Goal: Information Seeking & Learning: Understand process/instructions

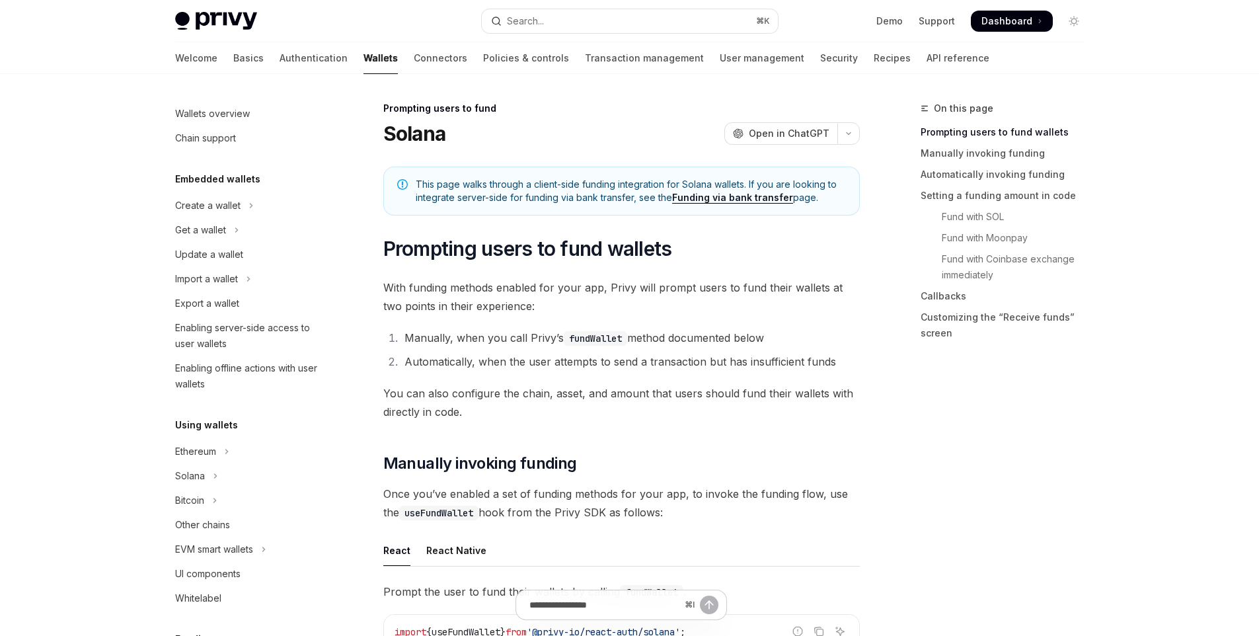
scroll to position [433, 0]
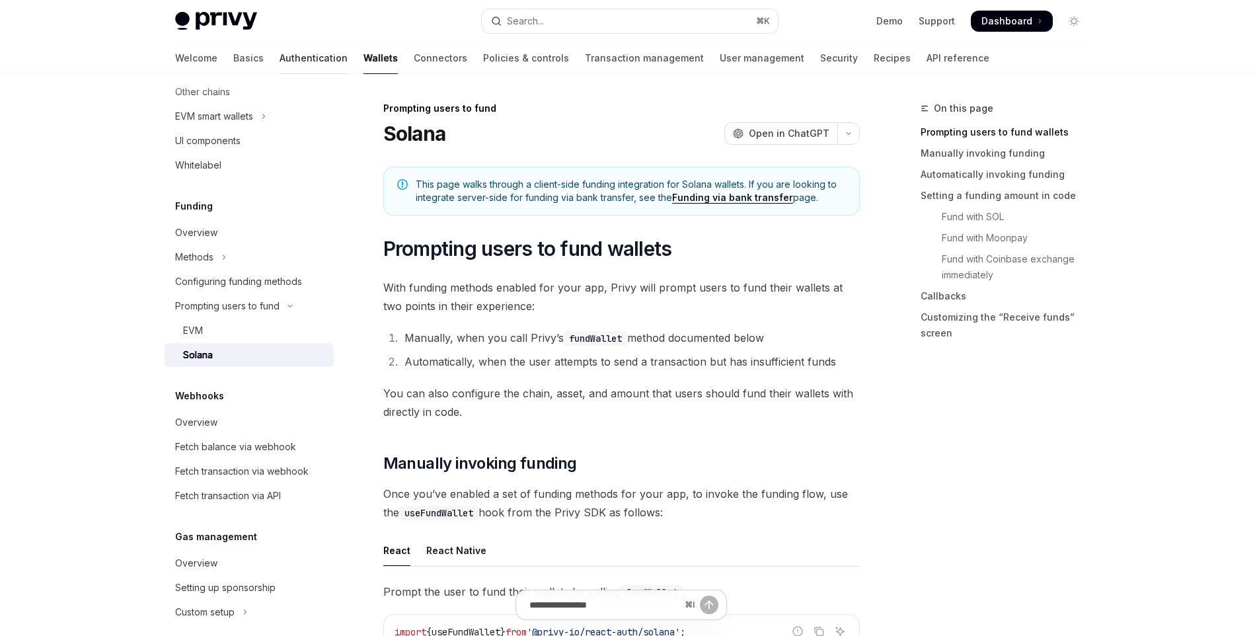
click at [280, 62] on link "Authentication" at bounding box center [314, 58] width 68 height 32
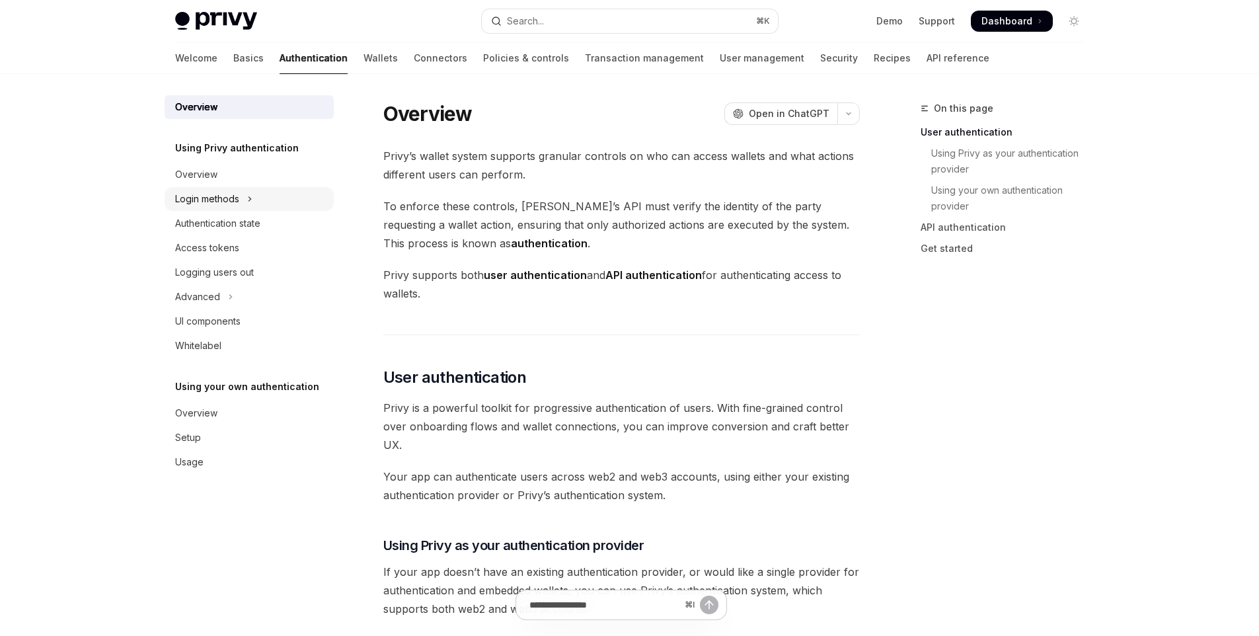
click at [256, 201] on button "Login methods" at bounding box center [249, 199] width 169 height 24
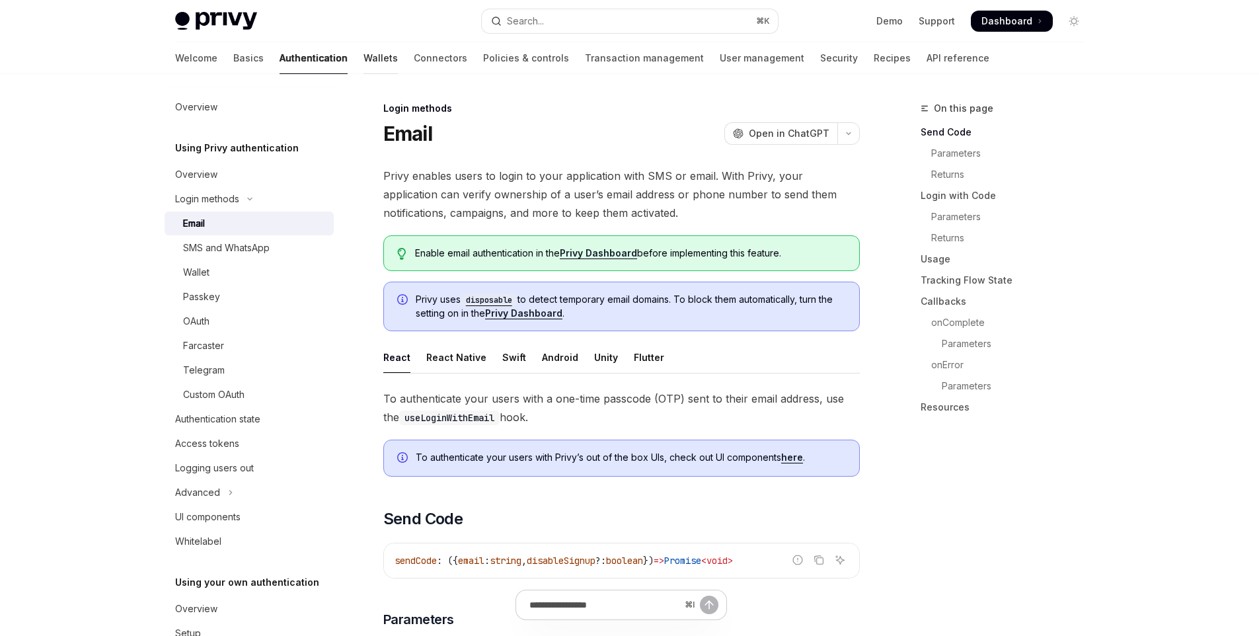
click at [364, 54] on link "Wallets" at bounding box center [381, 58] width 34 height 32
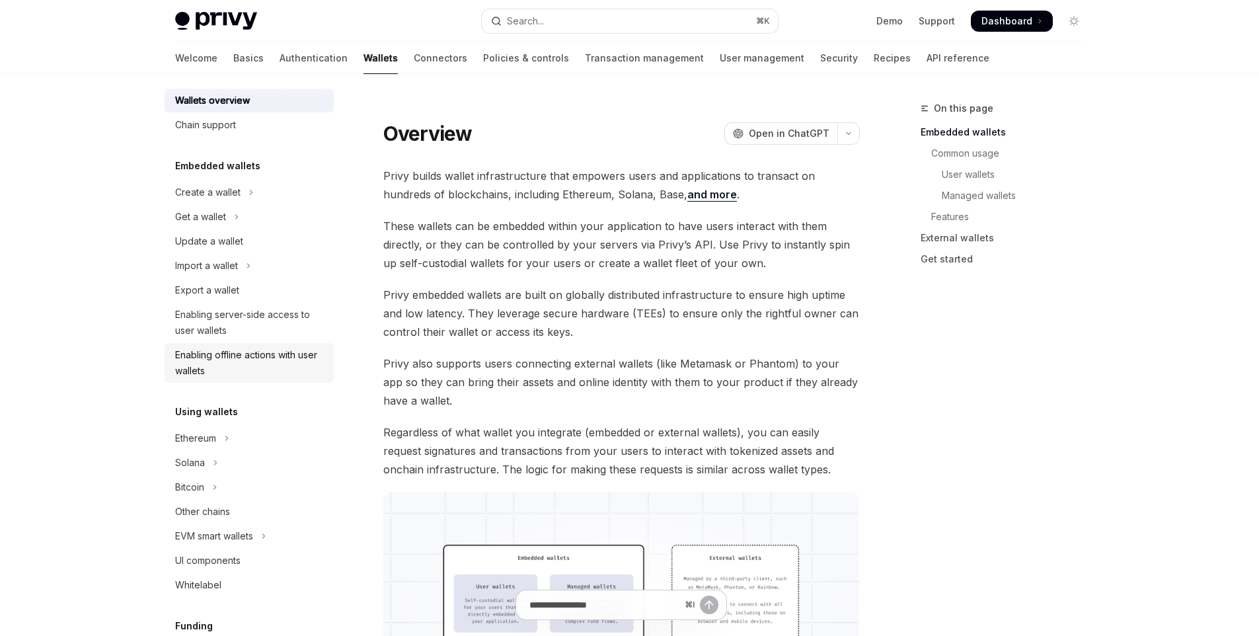
scroll to position [28, 0]
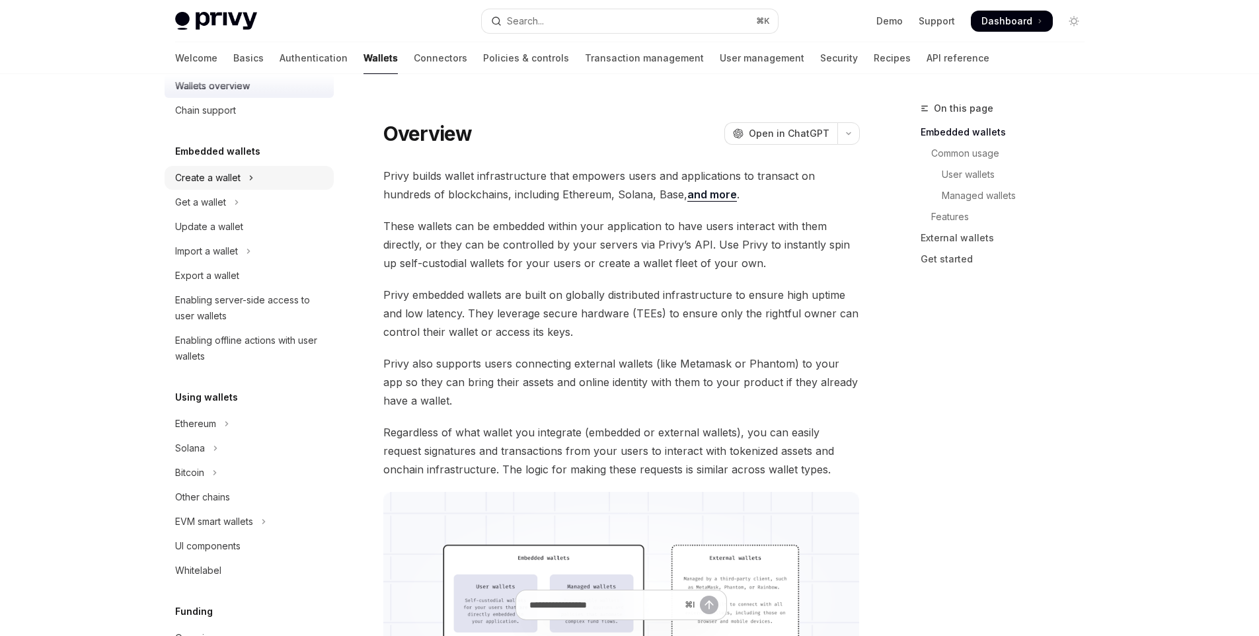
click at [230, 186] on button "Create a wallet" at bounding box center [249, 178] width 169 height 24
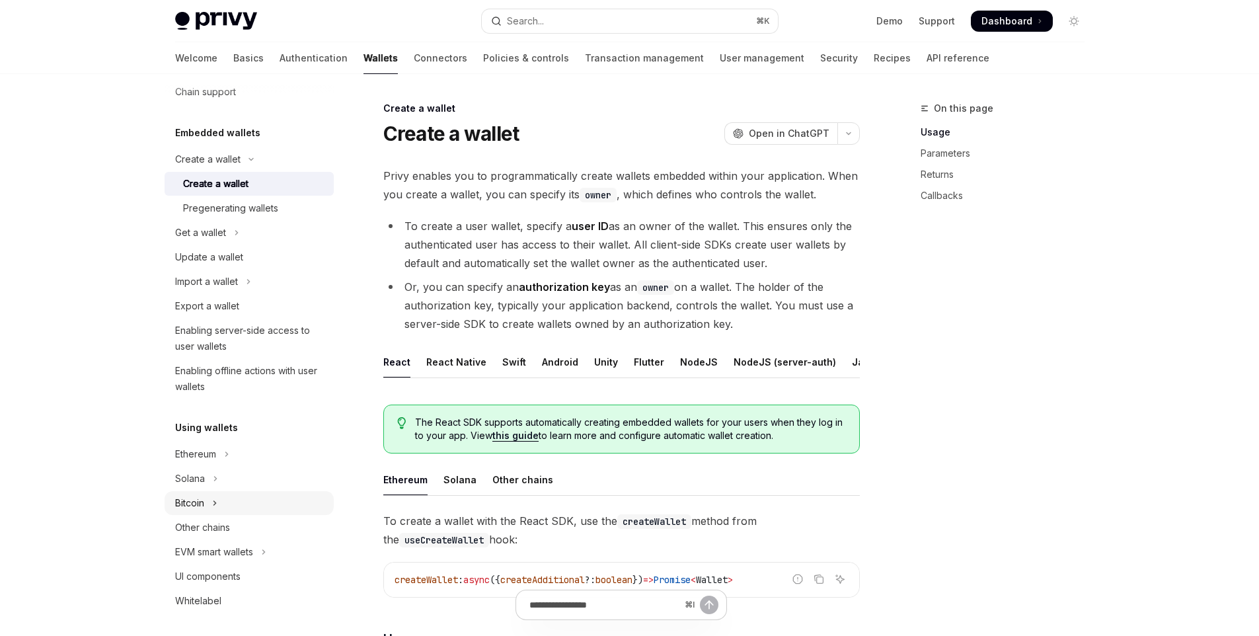
scroll to position [54, 0]
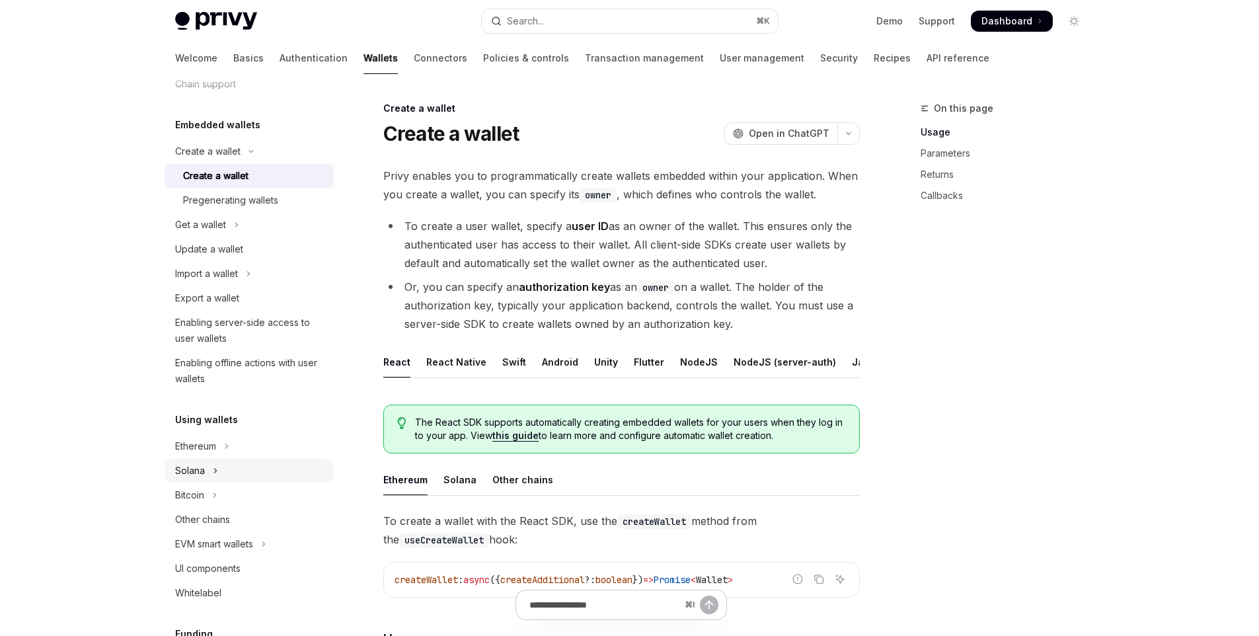
click at [225, 468] on button "Solana" at bounding box center [249, 471] width 169 height 24
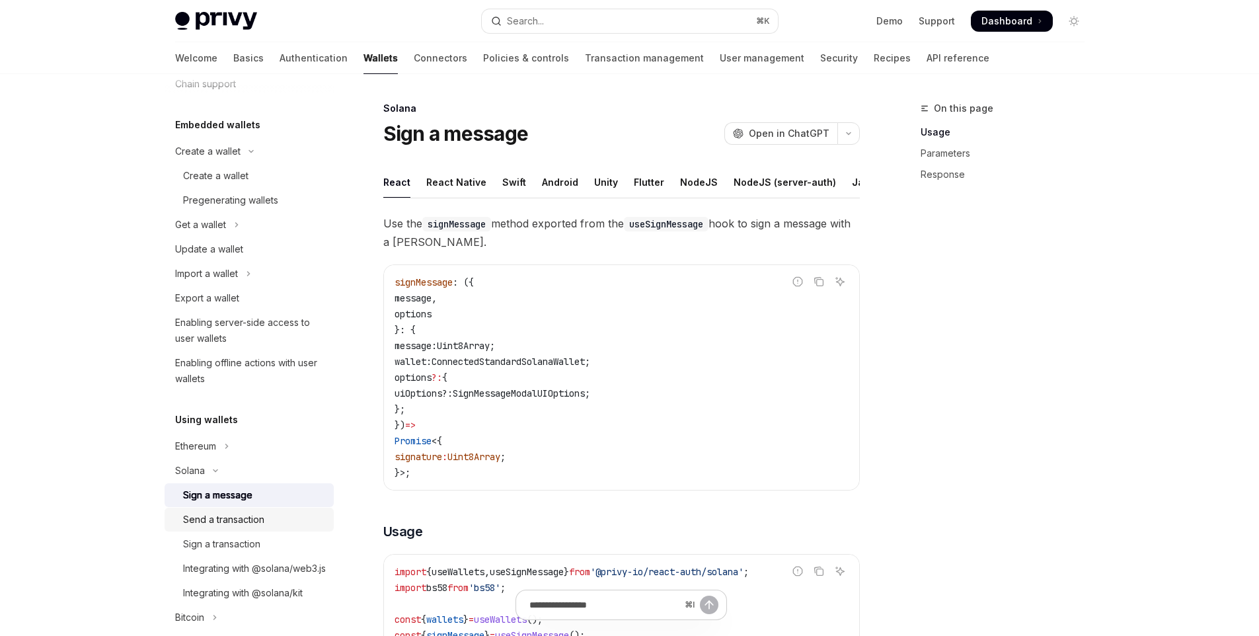
click at [251, 522] on div "Send a transaction" at bounding box center [223, 520] width 81 height 16
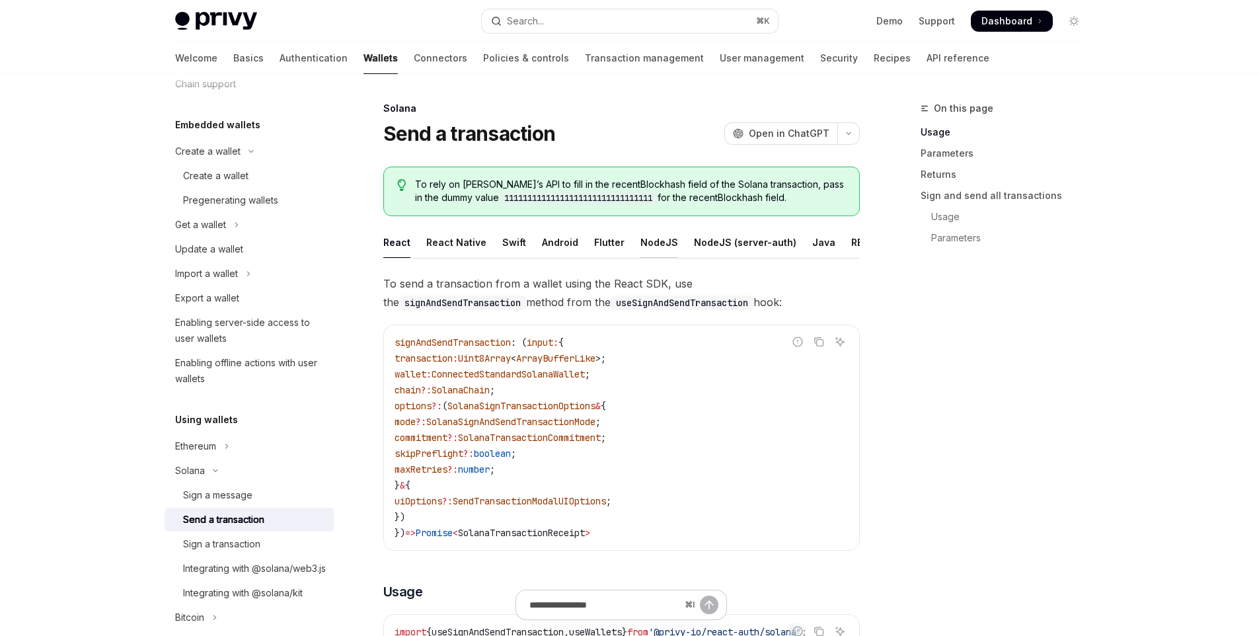
click at [641, 237] on div "NodeJS" at bounding box center [660, 242] width 38 height 31
type textarea "*"
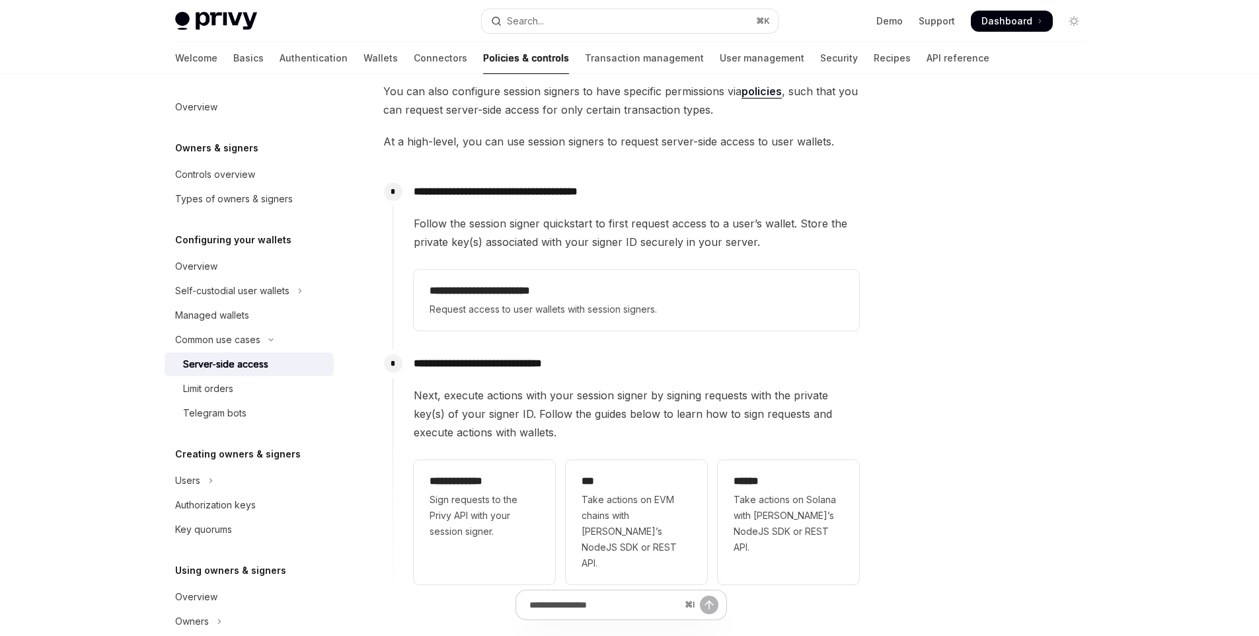
scroll to position [189, 0]
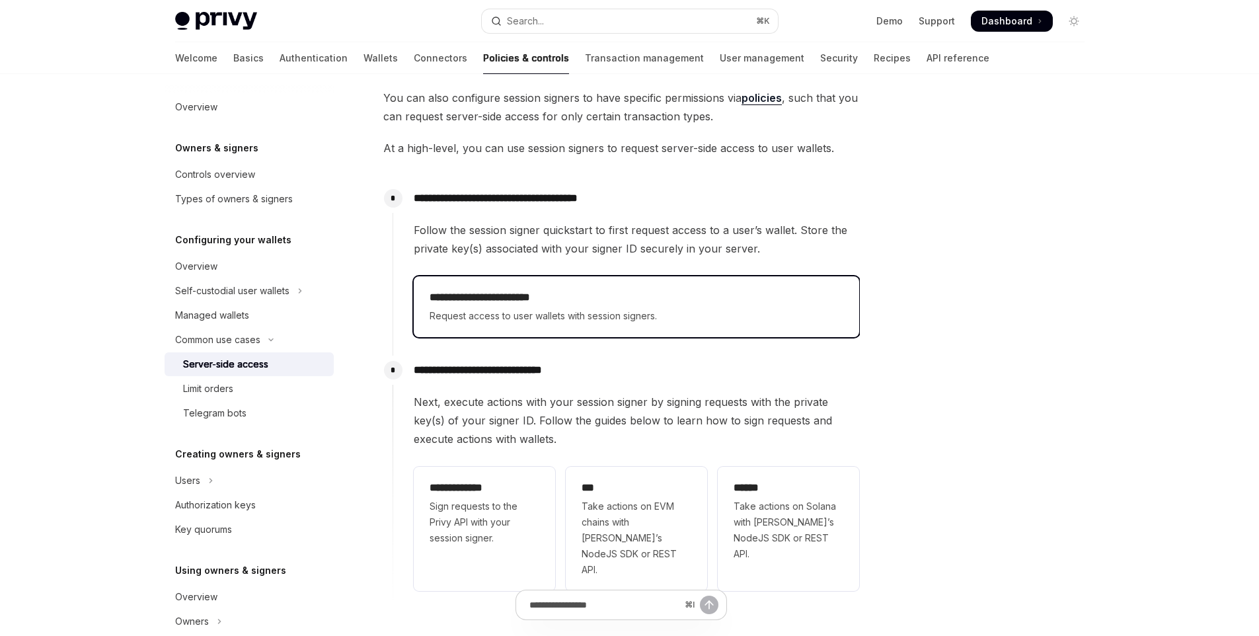
click at [538, 320] on span "Request access to user wallets with session signers." at bounding box center [637, 316] width 414 height 16
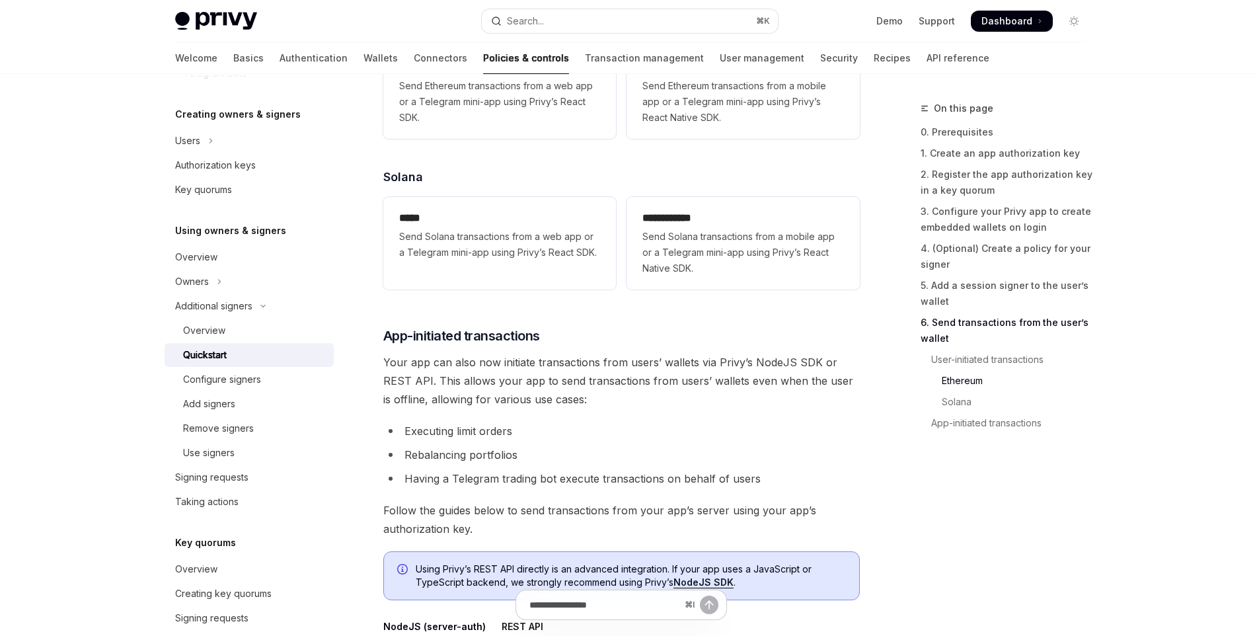
scroll to position [2766, 0]
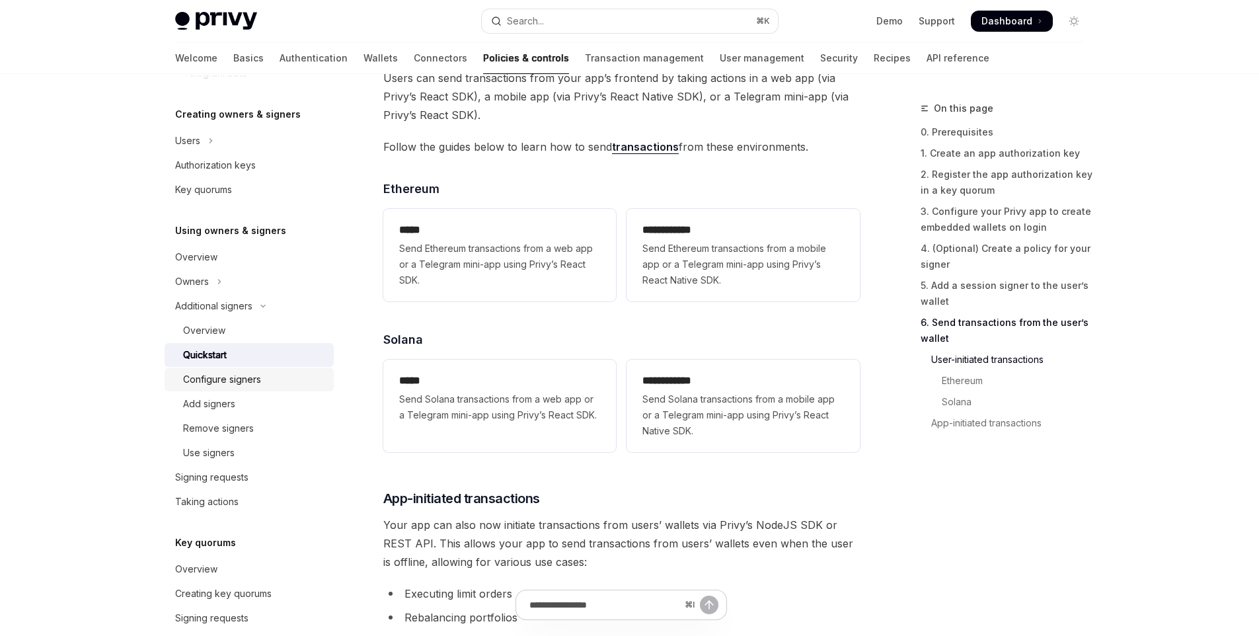
click at [215, 377] on div "Configure signers" at bounding box center [222, 379] width 78 height 16
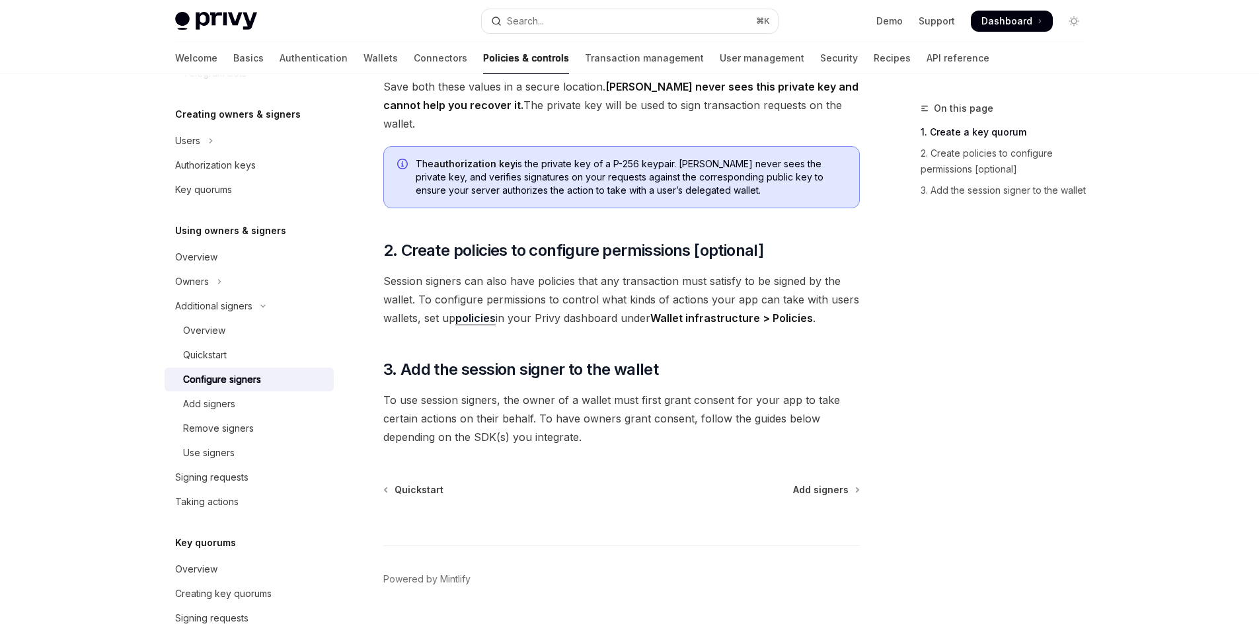
scroll to position [346, 0]
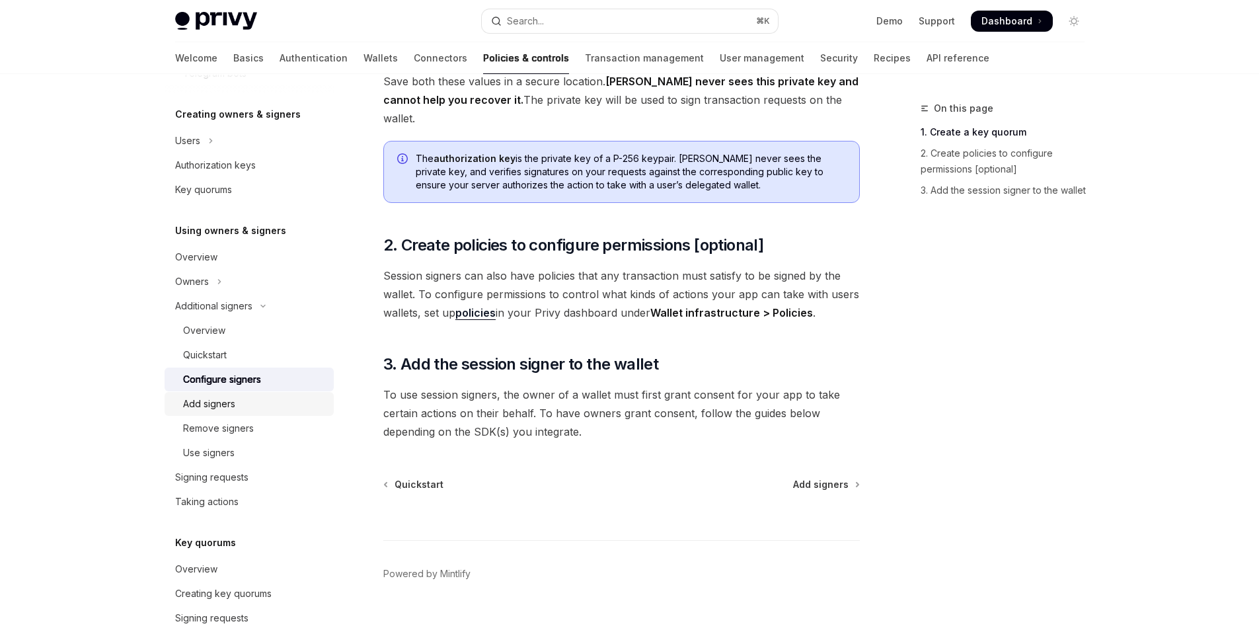
click at [291, 407] on div "Add signers" at bounding box center [254, 404] width 143 height 16
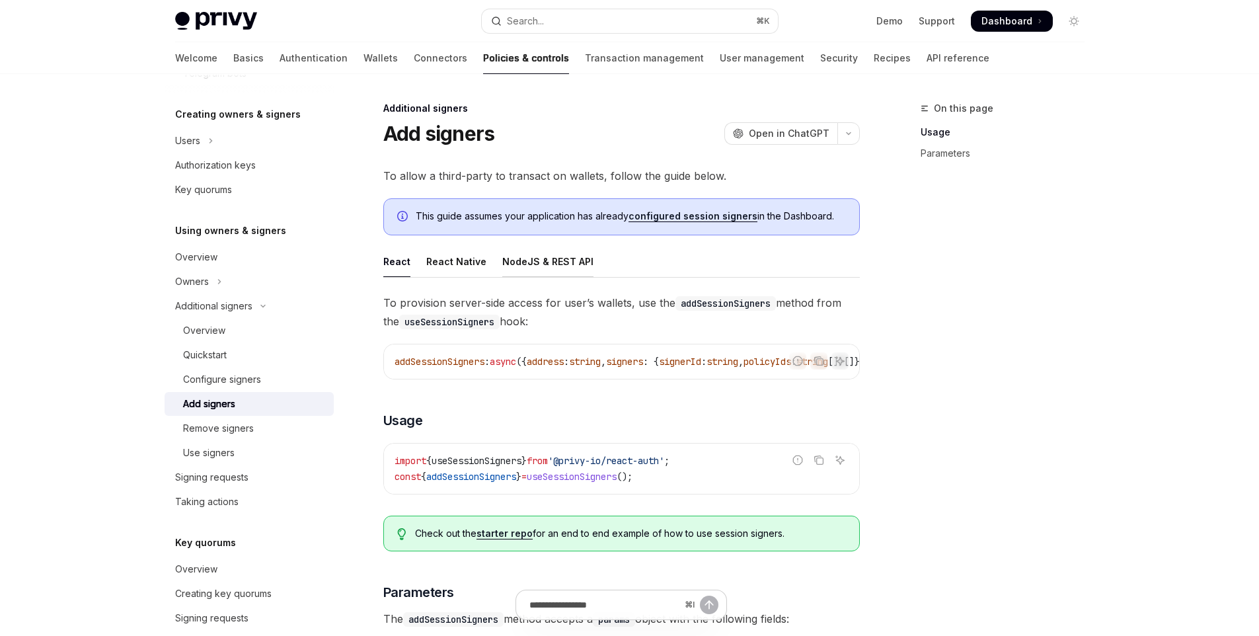
click at [519, 262] on div "NodeJS & REST API" at bounding box center [547, 261] width 91 height 31
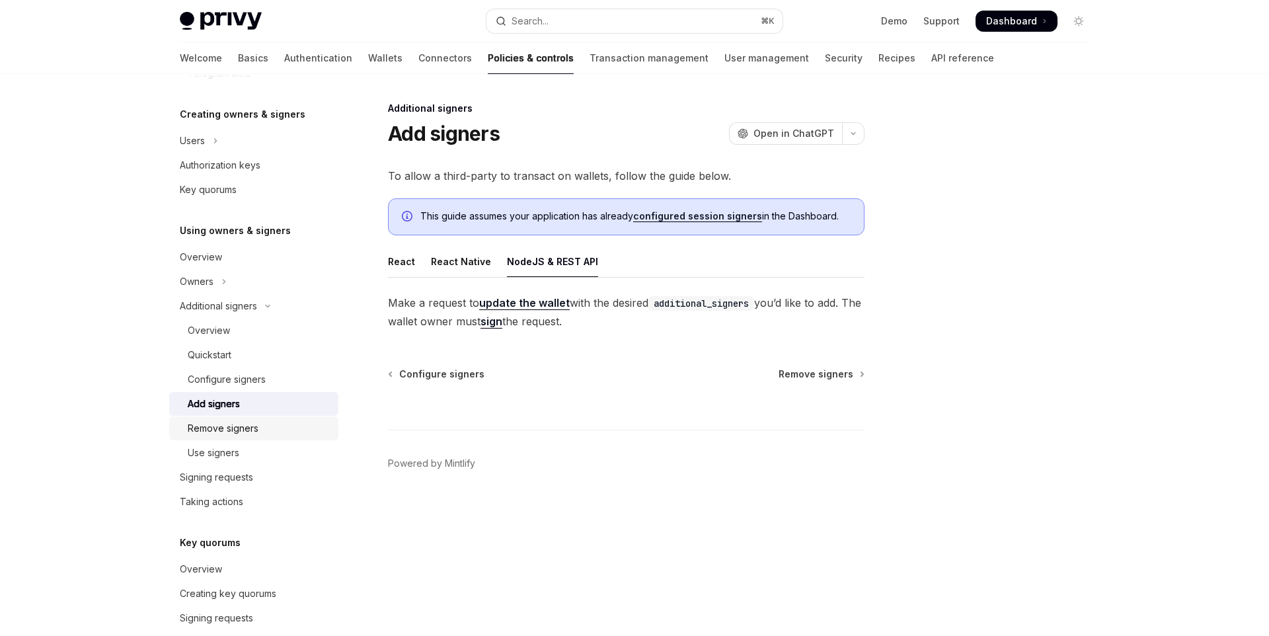
click at [262, 421] on div "Remove signers" at bounding box center [259, 428] width 143 height 16
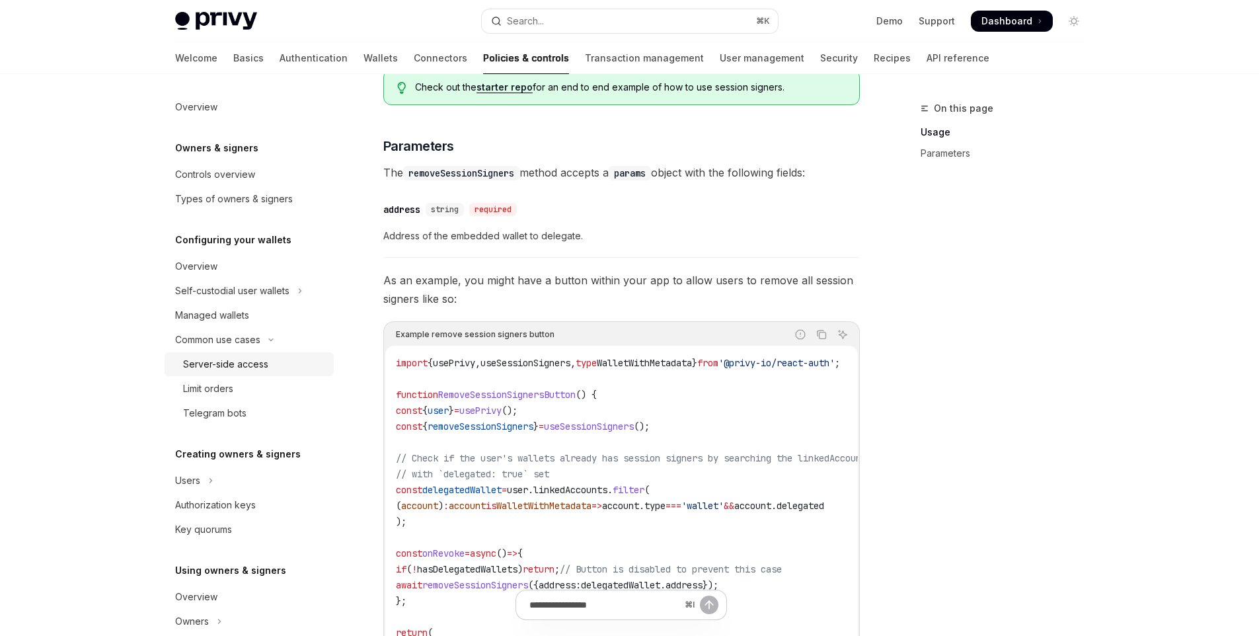
click at [268, 372] on link "Server-side access" at bounding box center [249, 364] width 169 height 24
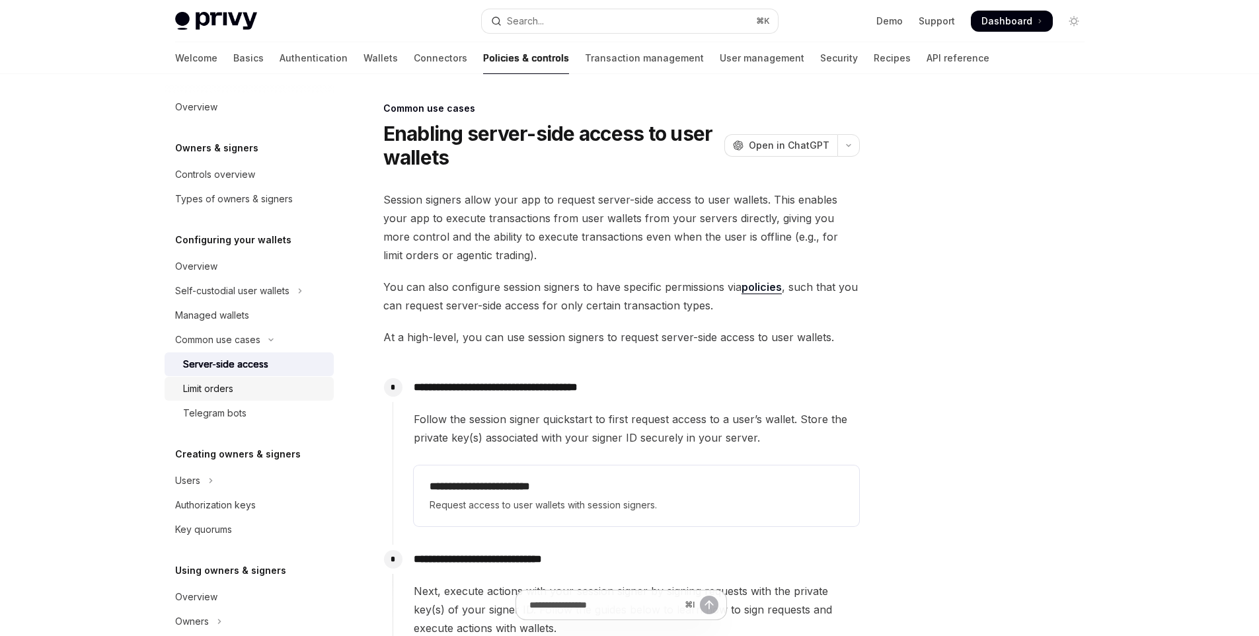
click at [249, 398] on link "Limit orders" at bounding box center [249, 389] width 169 height 24
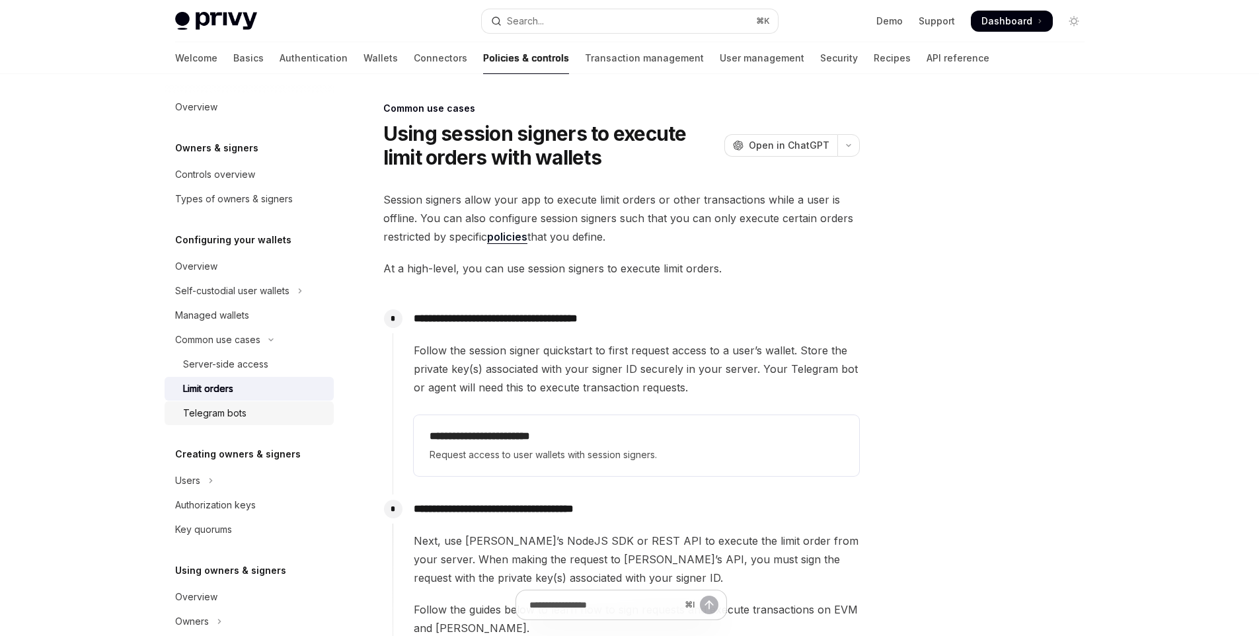
click at [258, 418] on div "Telegram bots" at bounding box center [254, 413] width 143 height 16
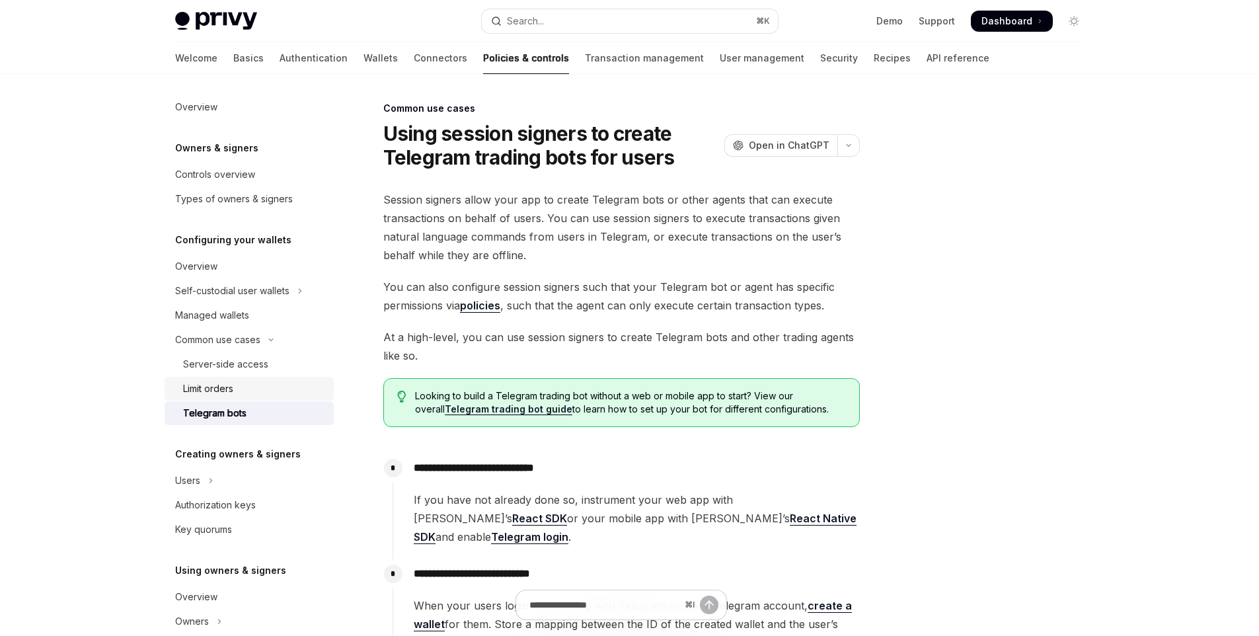
click at [258, 396] on div "Limit orders" at bounding box center [254, 389] width 143 height 16
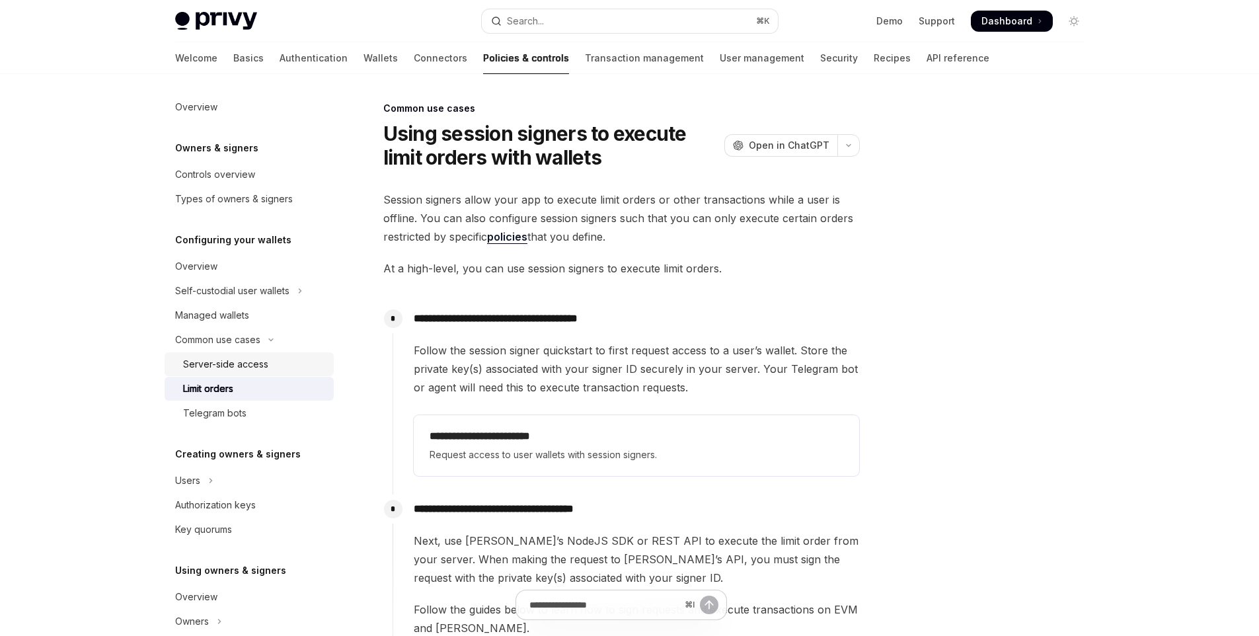
click at [270, 364] on div "Server-side access" at bounding box center [254, 364] width 143 height 16
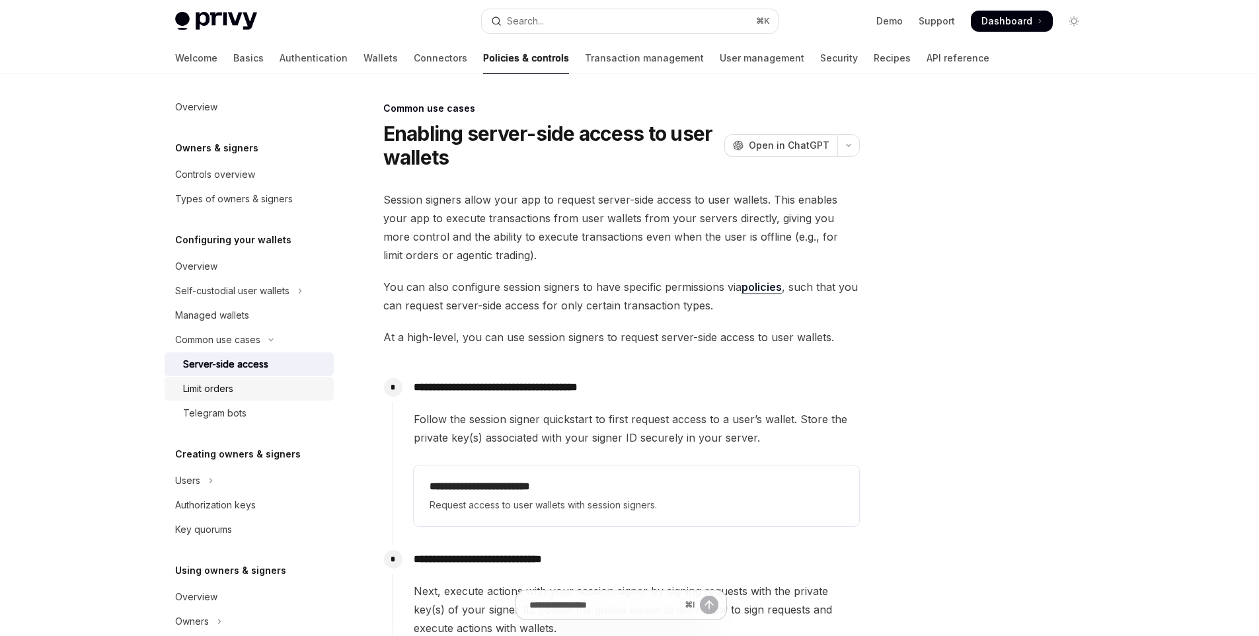
click at [274, 395] on div "Limit orders" at bounding box center [254, 389] width 143 height 16
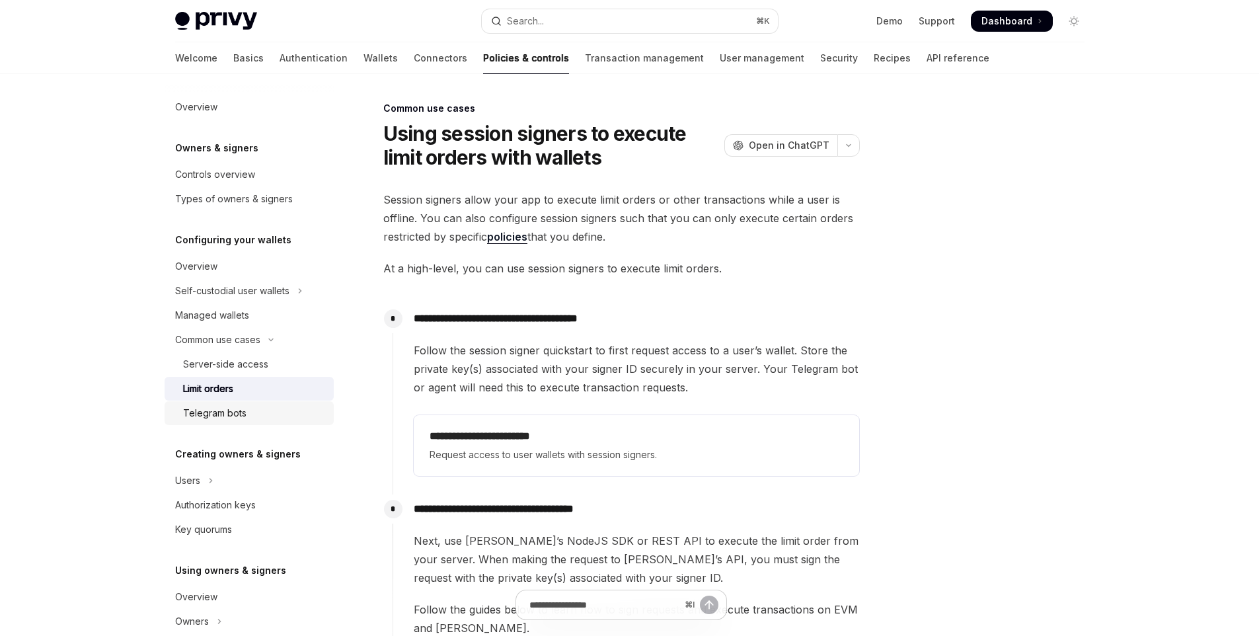
click at [274, 411] on div "Telegram bots" at bounding box center [254, 413] width 143 height 16
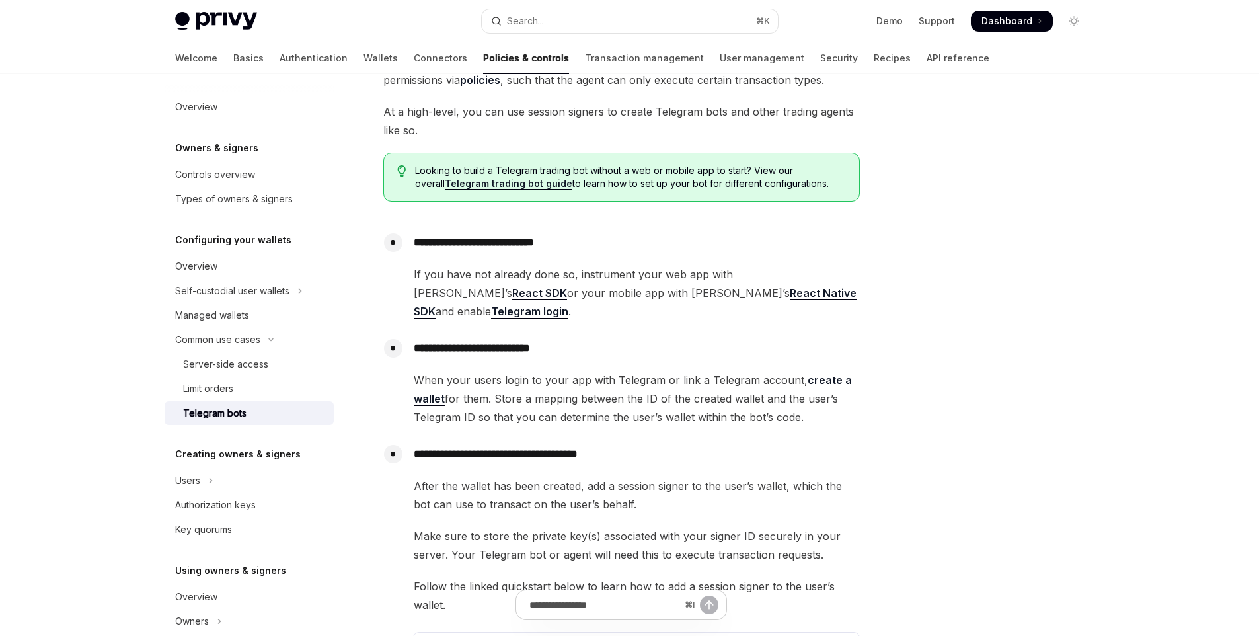
scroll to position [159, 0]
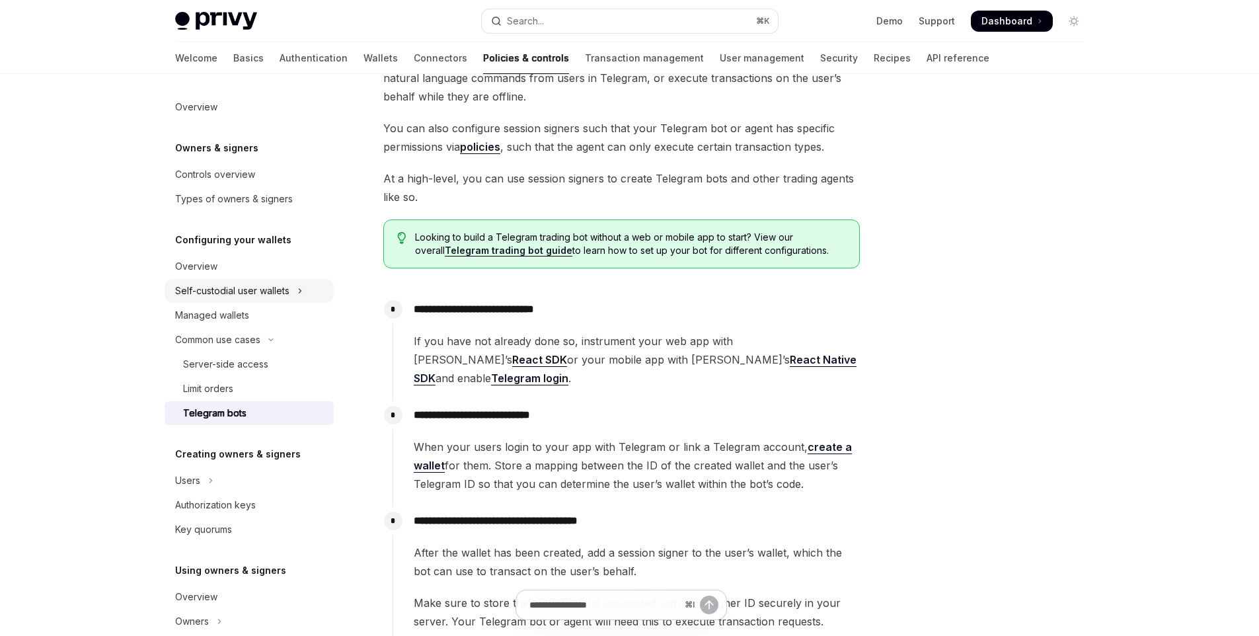
click at [274, 293] on div "Self-custodial user wallets" at bounding box center [232, 291] width 114 height 16
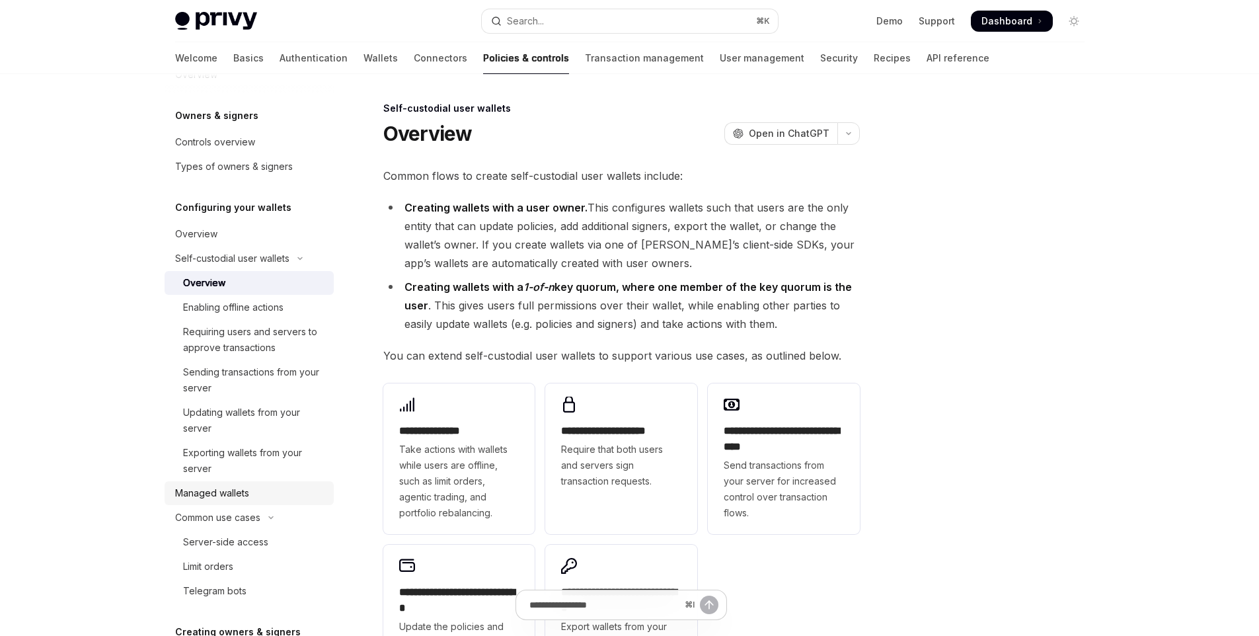
scroll to position [42, 0]
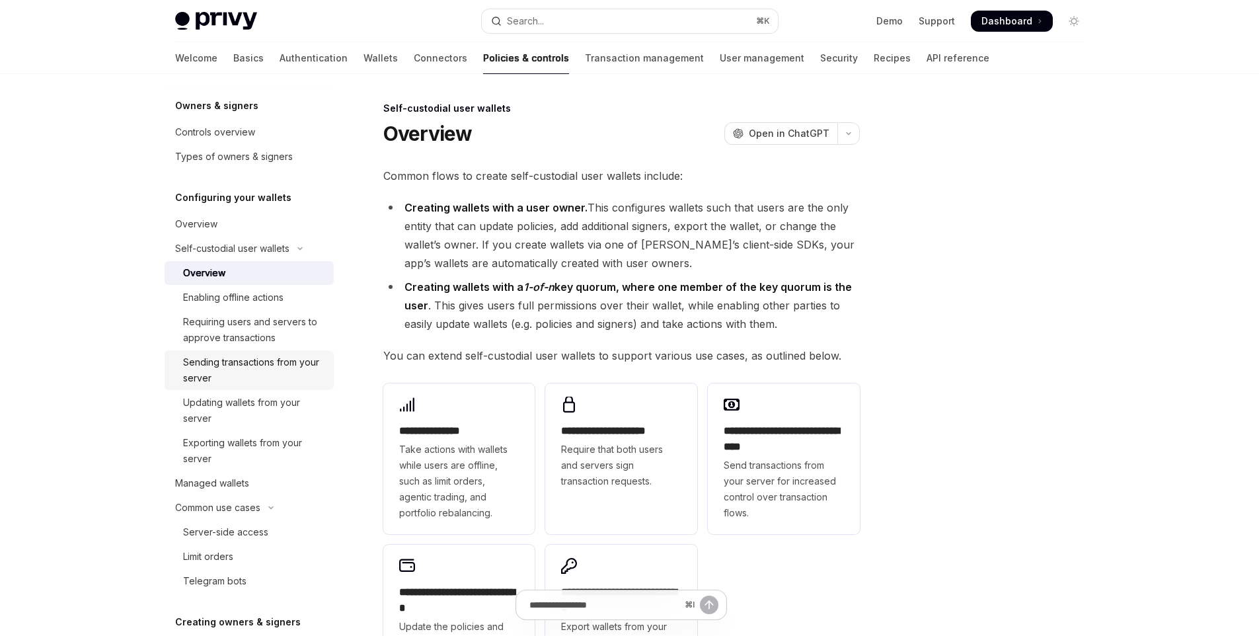
click at [280, 383] on div "Sending transactions from your server" at bounding box center [254, 370] width 143 height 32
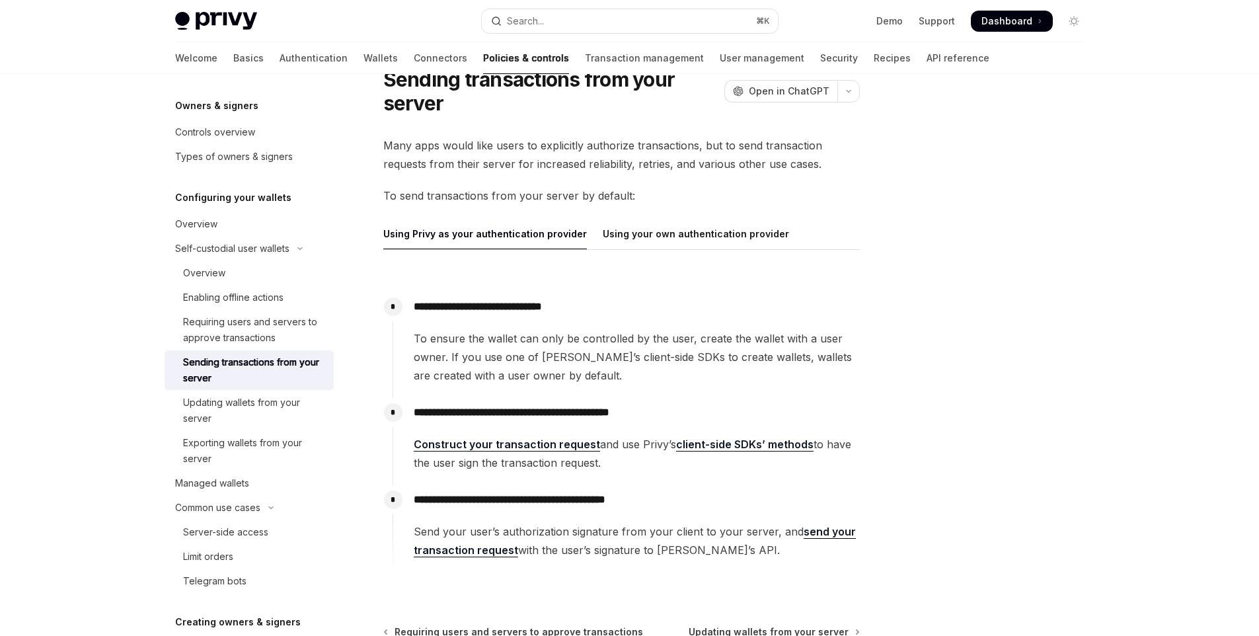
scroll to position [159, 0]
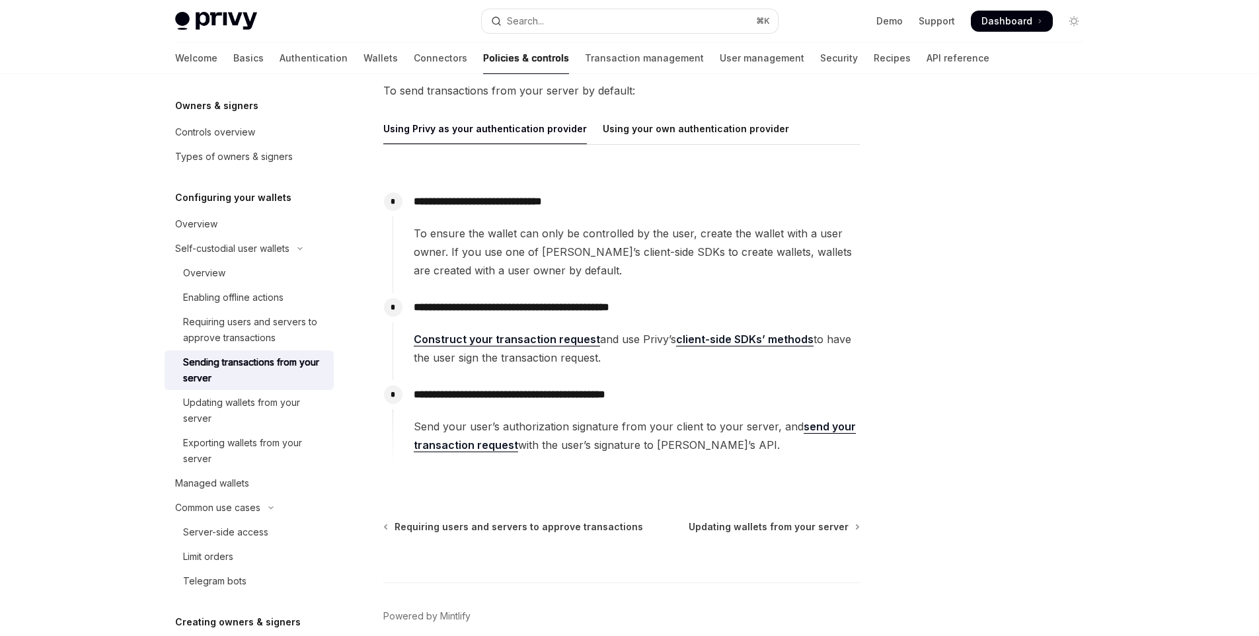
click at [698, 342] on link "client-side SDKs’ methods" at bounding box center [744, 339] width 137 height 14
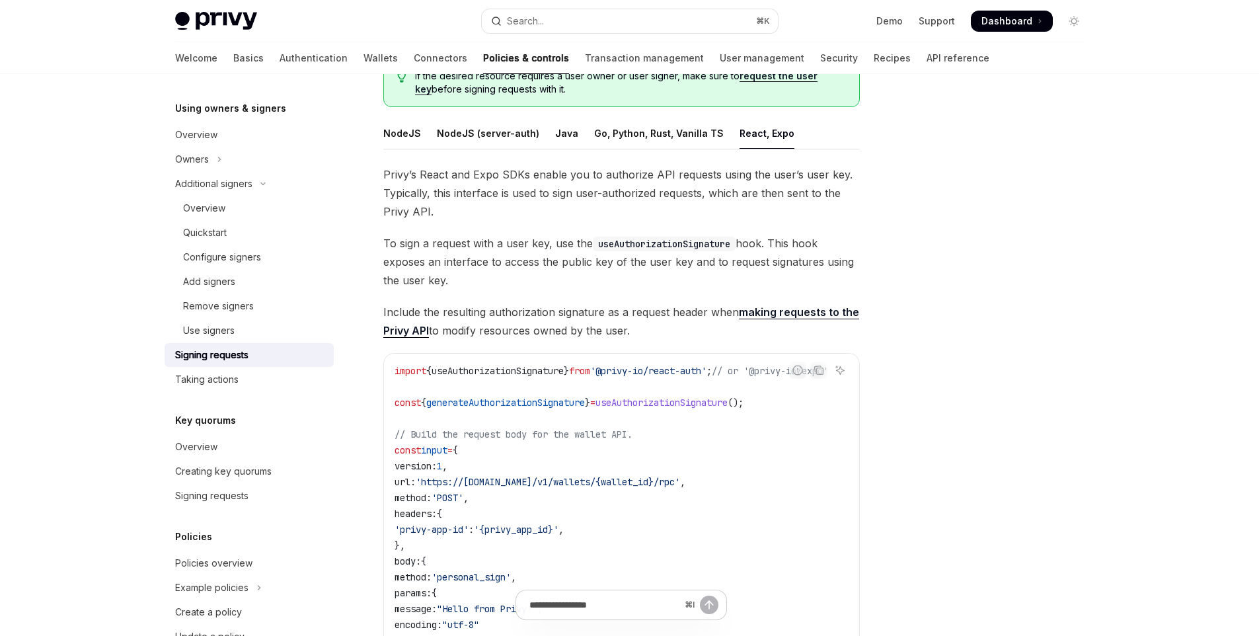
scroll to position [189, 0]
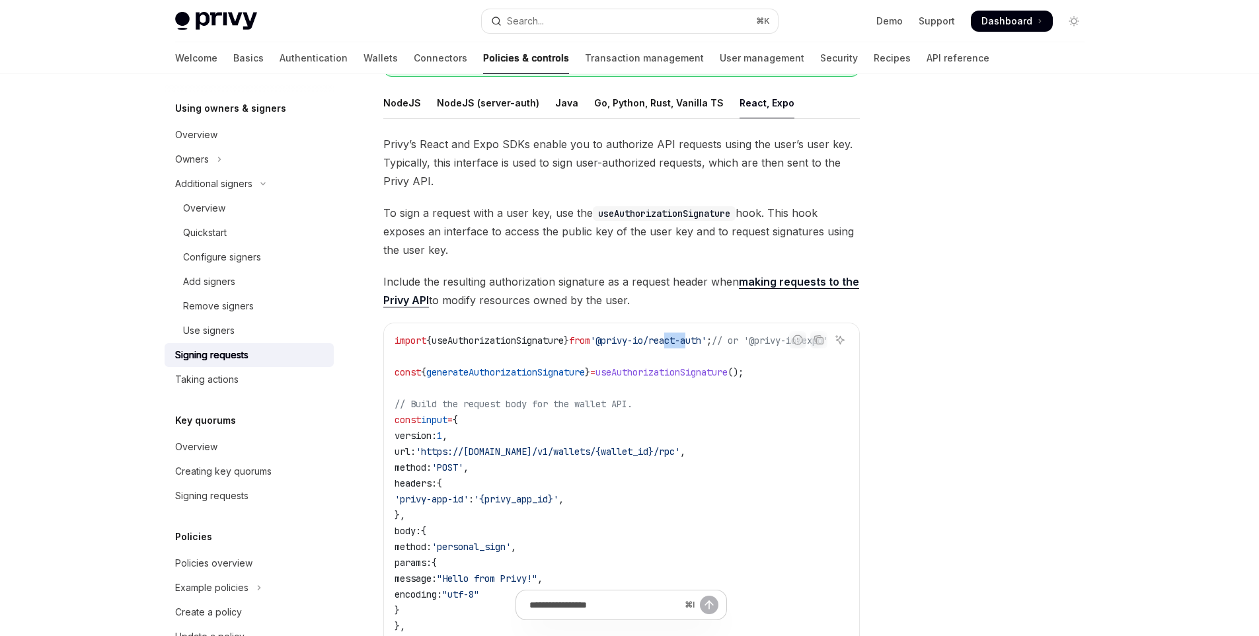
drag, startPoint x: 702, startPoint y: 346, endPoint x: 722, endPoint y: 344, distance: 20.0
click at [722, 344] on code "import { useAuthorizationSignature } from '@privy-io/react-auth' ; // or '@priv…" at bounding box center [627, 601] width 465 height 539
drag, startPoint x: 709, startPoint y: 340, endPoint x: 818, endPoint y: 362, distance: 111.2
click at [876, 344] on div "Using owners & signers Signing requests OpenAI Open in ChatGPT OpenAI Open in C…" at bounding box center [630, 537] width 931 height 1304
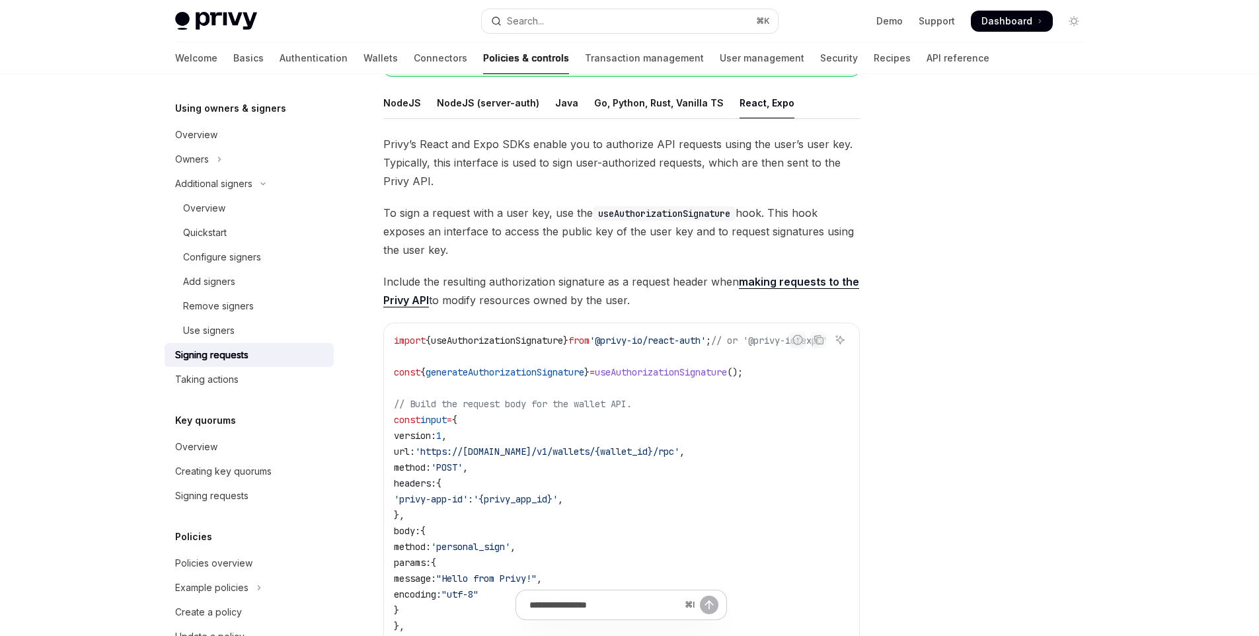
click at [804, 368] on code "import { useAuthorizationSignature } from '@privy-io/react-auth' ; // or '@priv…" at bounding box center [626, 601] width 465 height 539
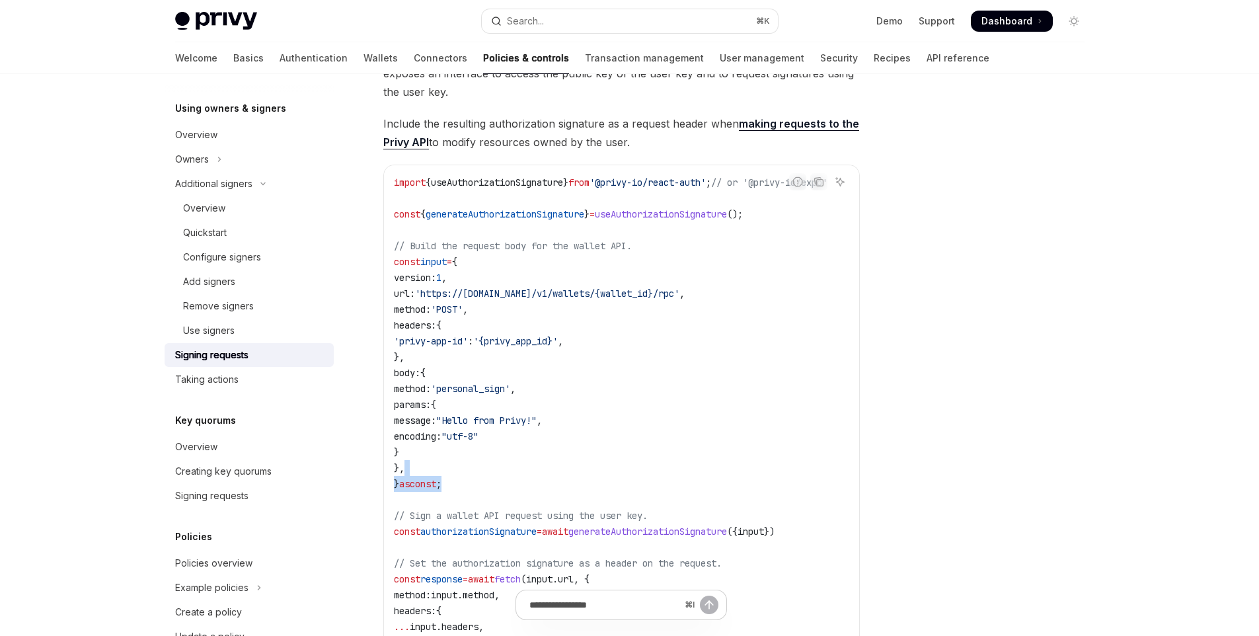
scroll to position [0, 0]
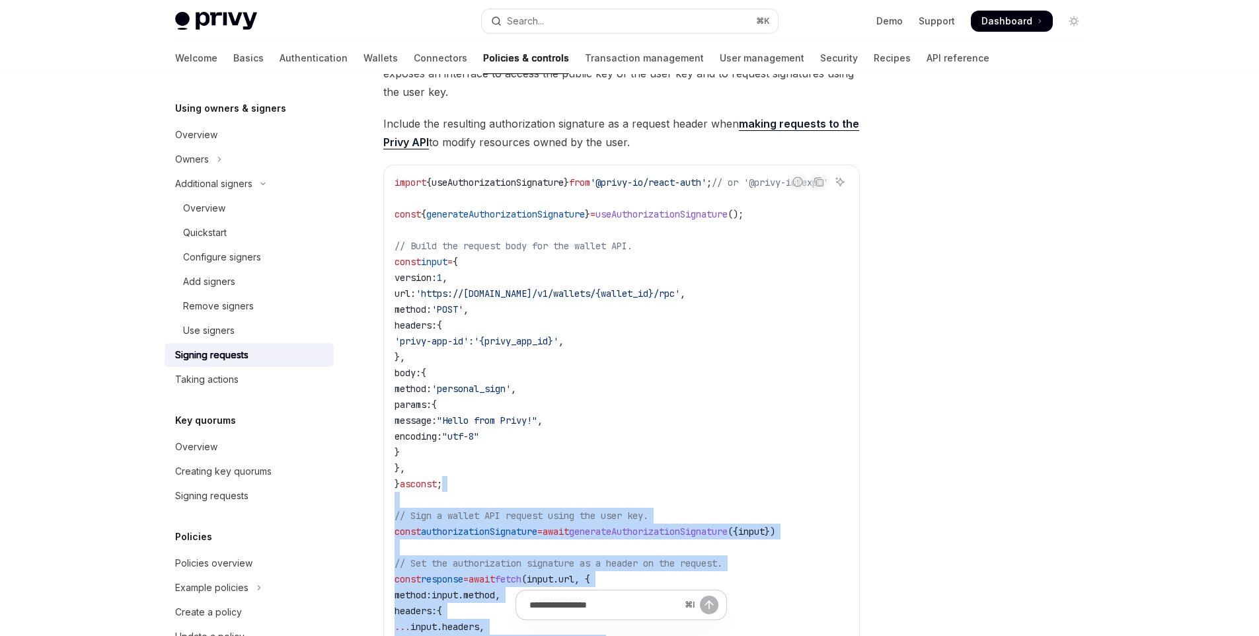
drag, startPoint x: 529, startPoint y: 468, endPoint x: 485, endPoint y: 507, distance: 59.0
click at [417, 603] on div "Using owners & signers Signing requests OpenAI Open in ChatGPT OpenAI Open in C…" at bounding box center [498, 392] width 730 height 1278
click at [491, 500] on code "import { useAuthorizationSignature } from '@privy-io/react-auth' ; // or '@priv…" at bounding box center [627, 444] width 465 height 539
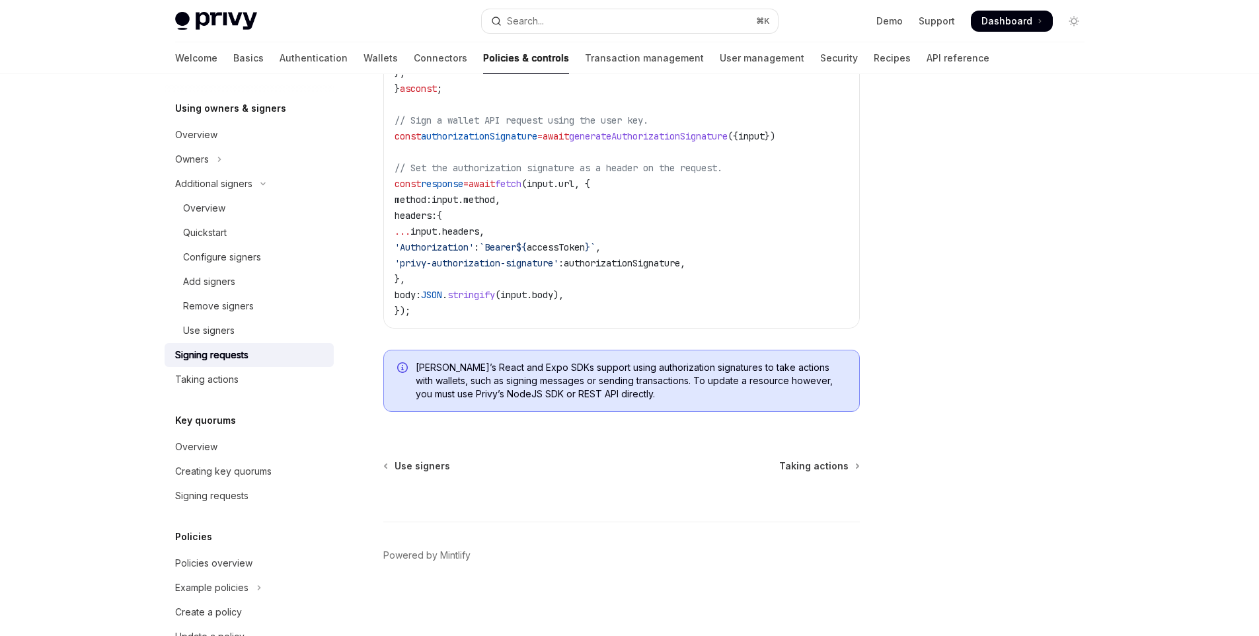
scroll to position [748, 0]
click at [835, 468] on span "Taking actions" at bounding box center [813, 465] width 69 height 13
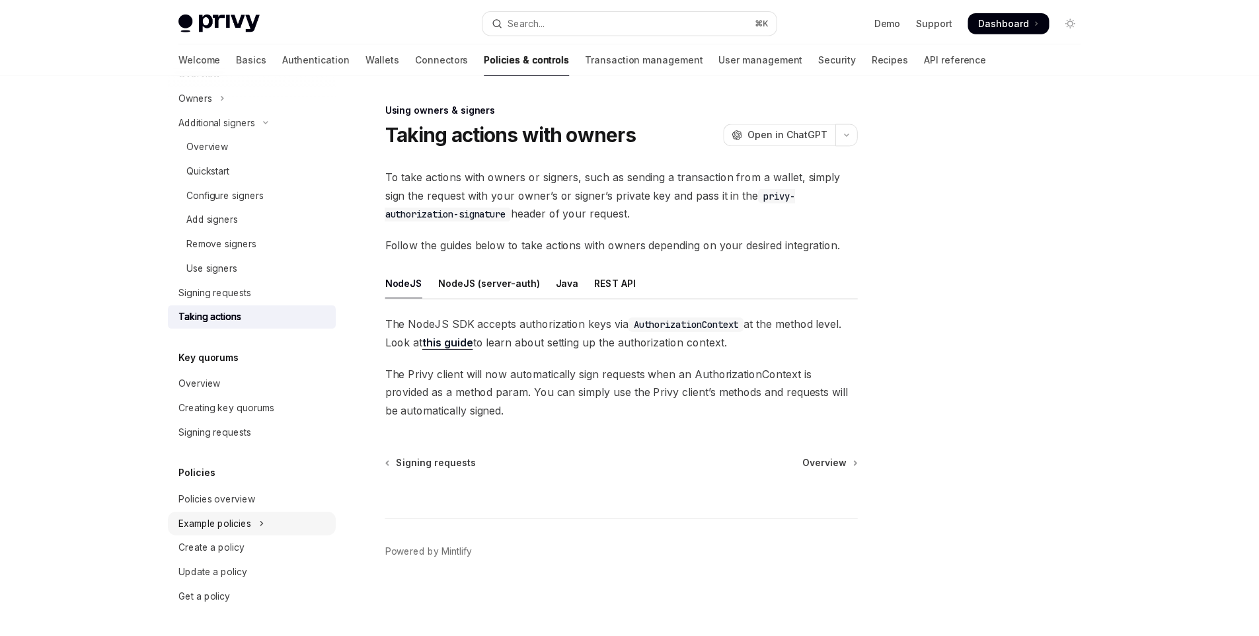
scroll to position [736, 0]
click at [230, 237] on div "Remove signers" at bounding box center [223, 243] width 71 height 16
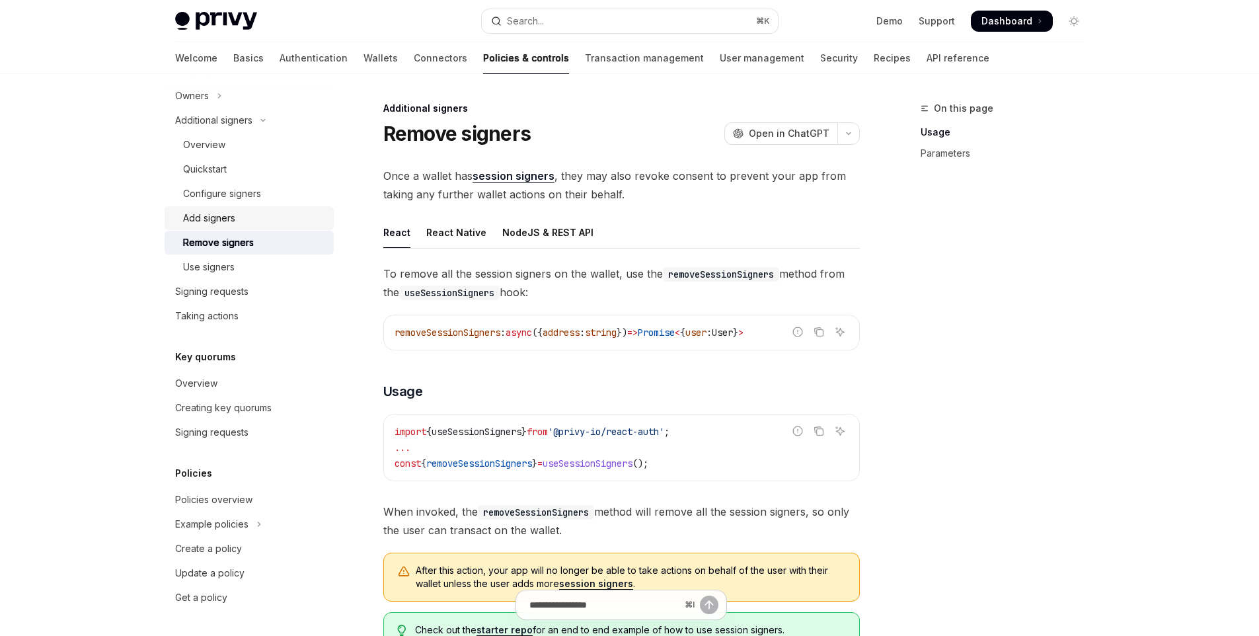
click at [241, 221] on div "Add signers" at bounding box center [254, 218] width 143 height 16
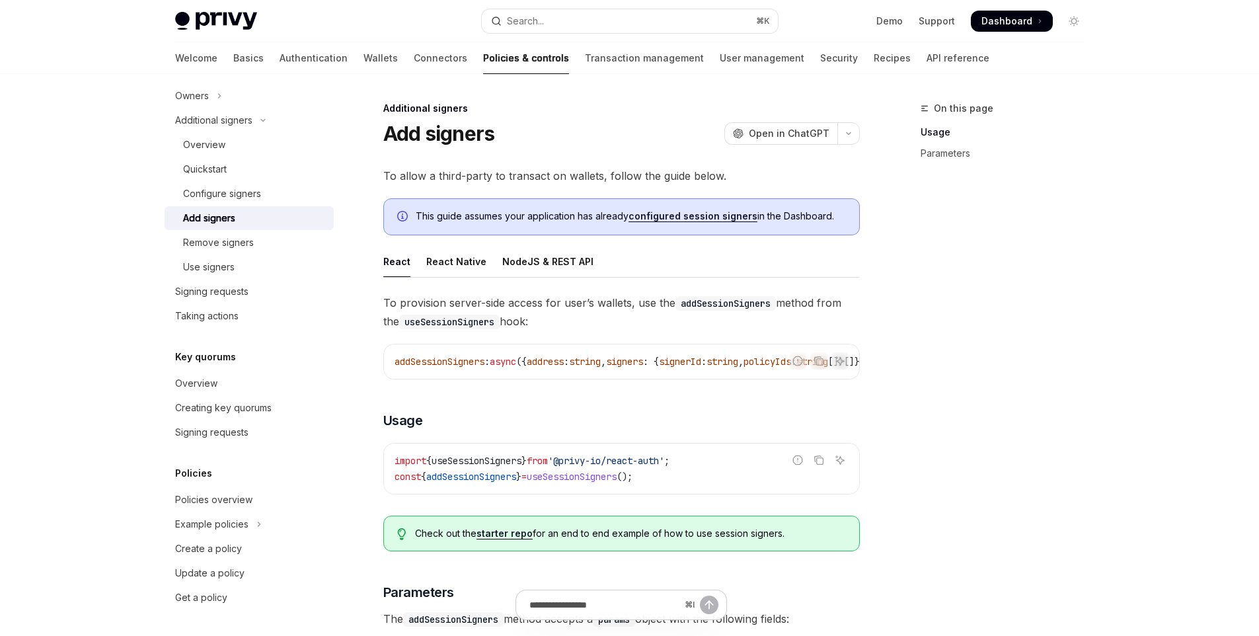
click at [486, 270] on ul "React React Native NodeJS & REST API" at bounding box center [621, 262] width 477 height 32
click at [469, 259] on div "React Native" at bounding box center [456, 261] width 60 height 31
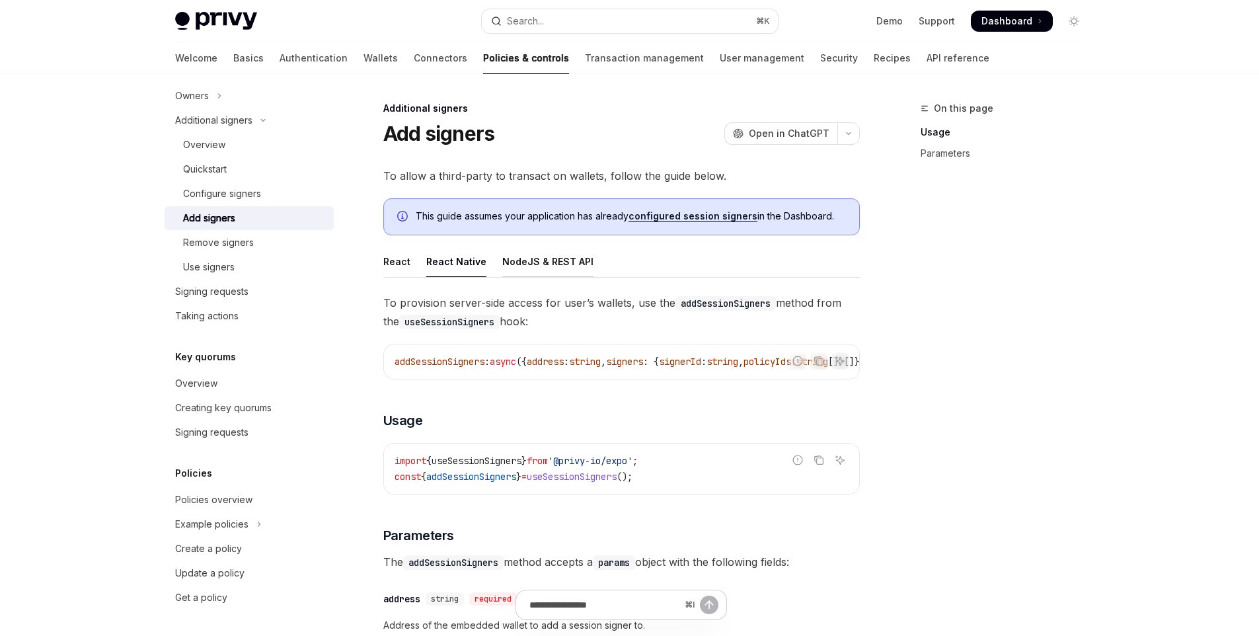
click at [532, 254] on div "NodeJS & REST API" at bounding box center [547, 261] width 91 height 31
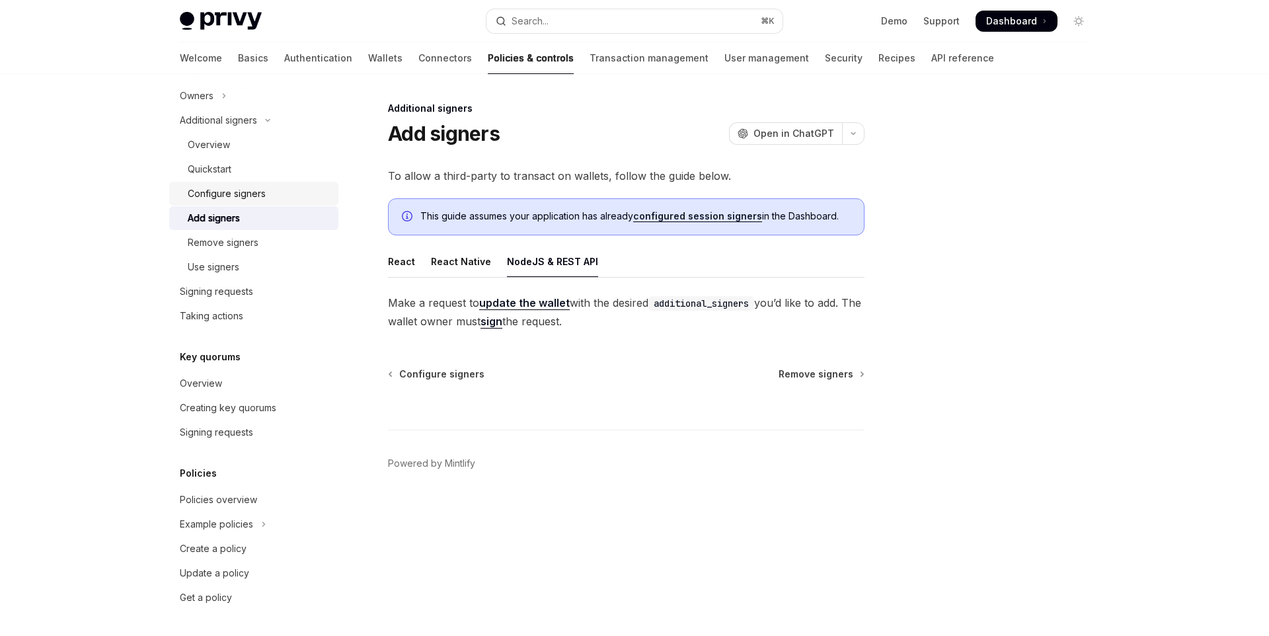
click at [246, 190] on div "Configure signers" at bounding box center [227, 194] width 78 height 16
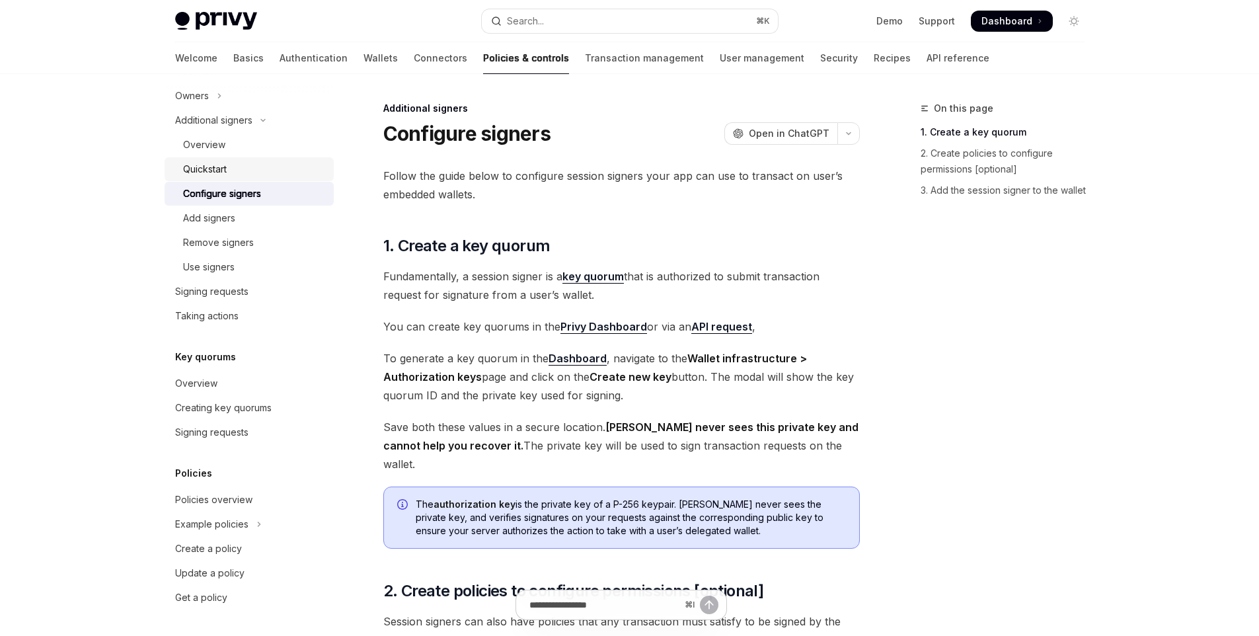
click at [249, 169] on div "Quickstart" at bounding box center [254, 169] width 143 height 16
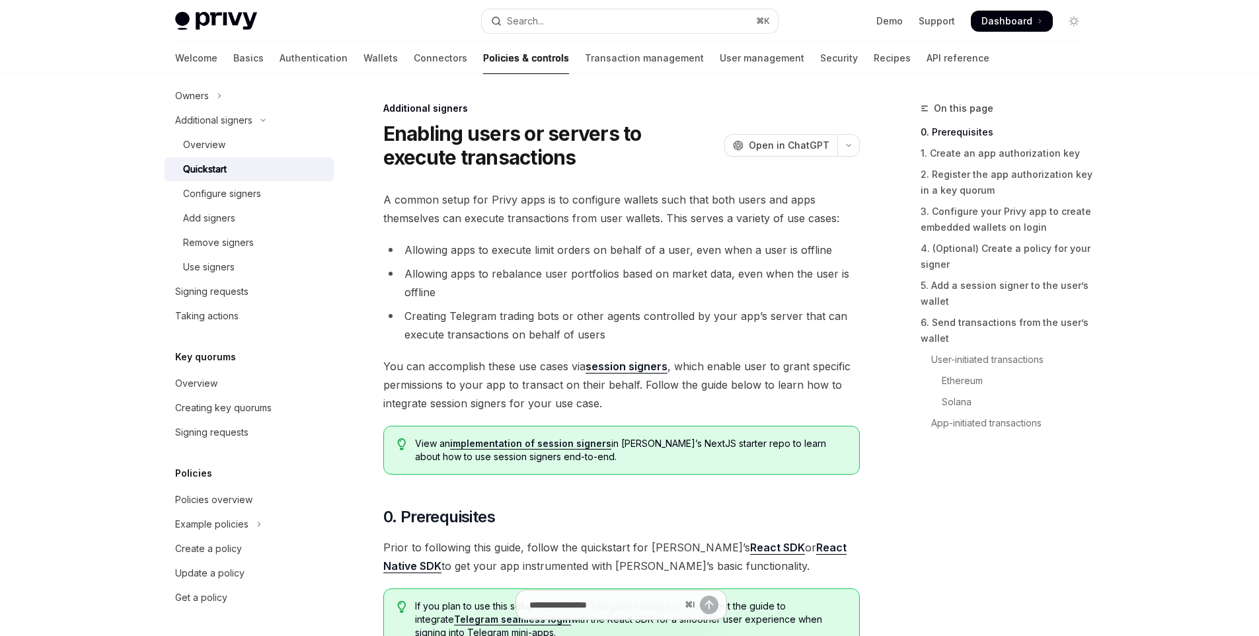
scroll to position [359, 0]
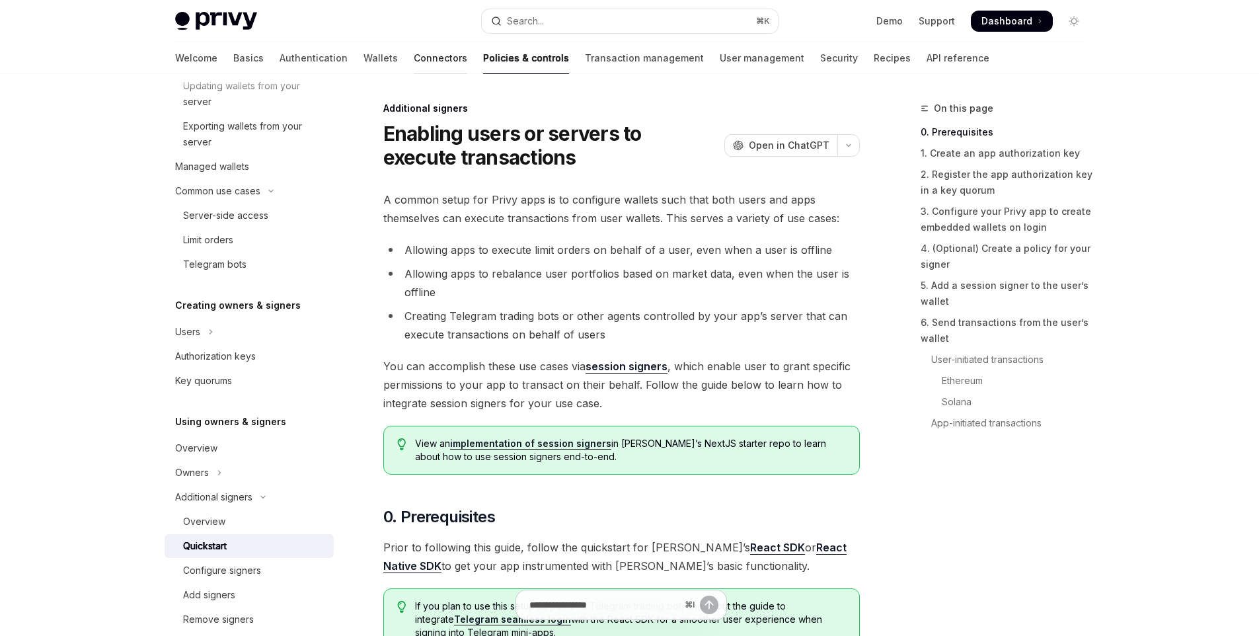
click at [414, 66] on link "Connectors" at bounding box center [441, 58] width 54 height 32
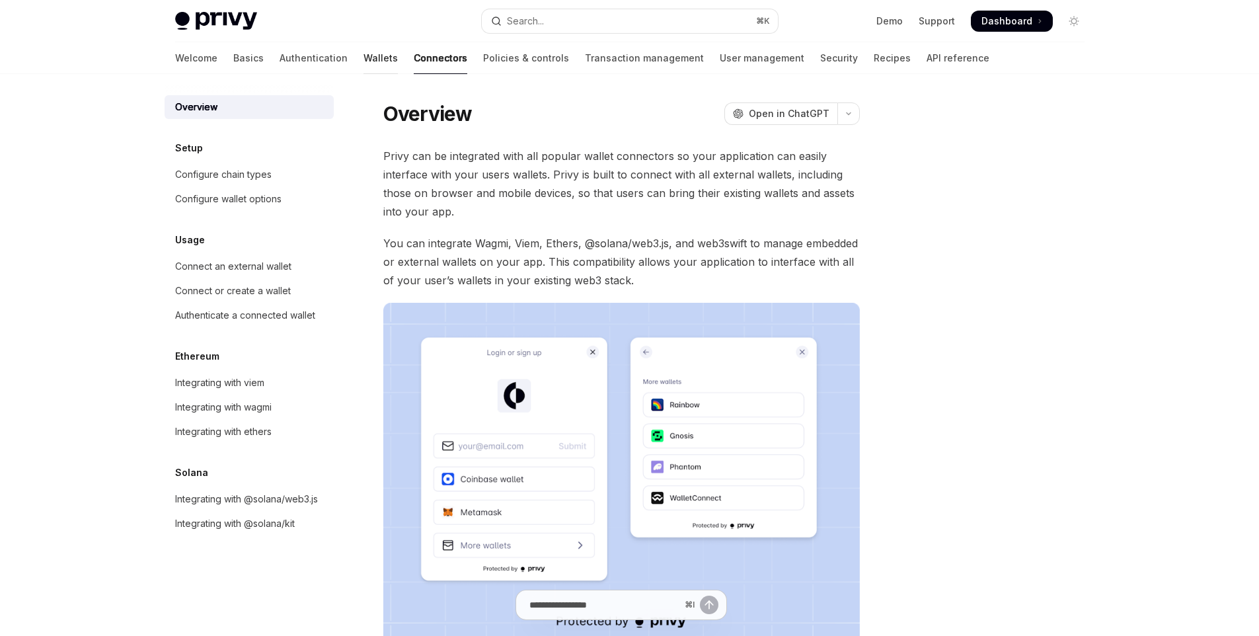
click at [364, 61] on link "Wallets" at bounding box center [381, 58] width 34 height 32
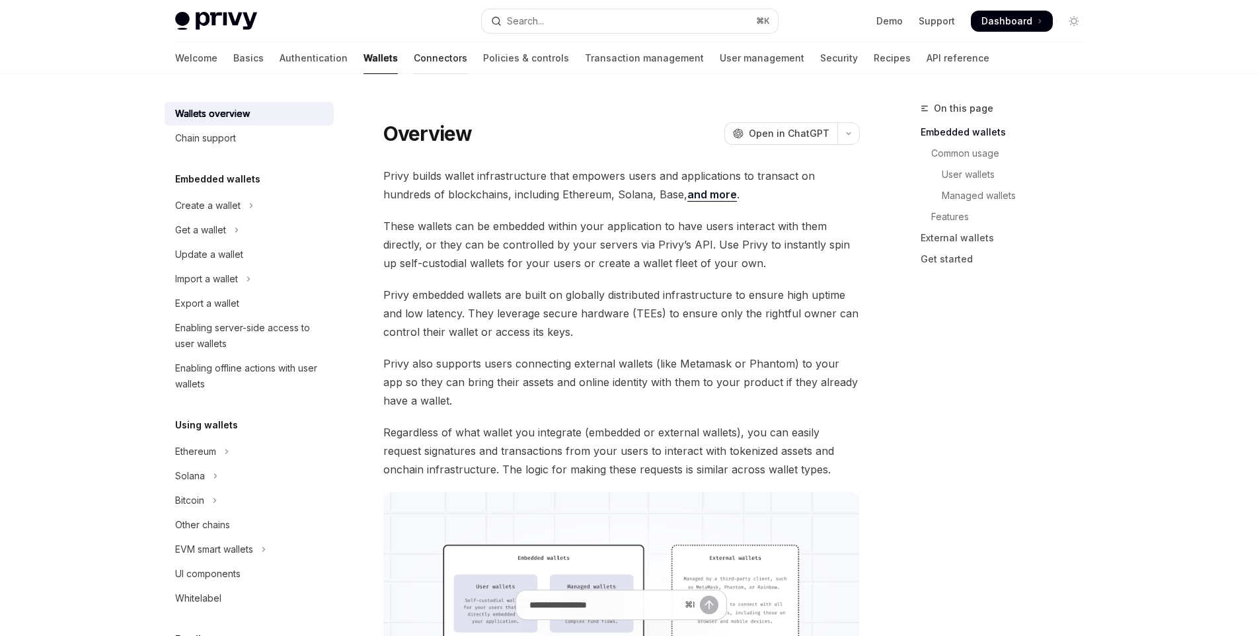
click at [414, 60] on link "Connectors" at bounding box center [441, 58] width 54 height 32
type textarea "*"
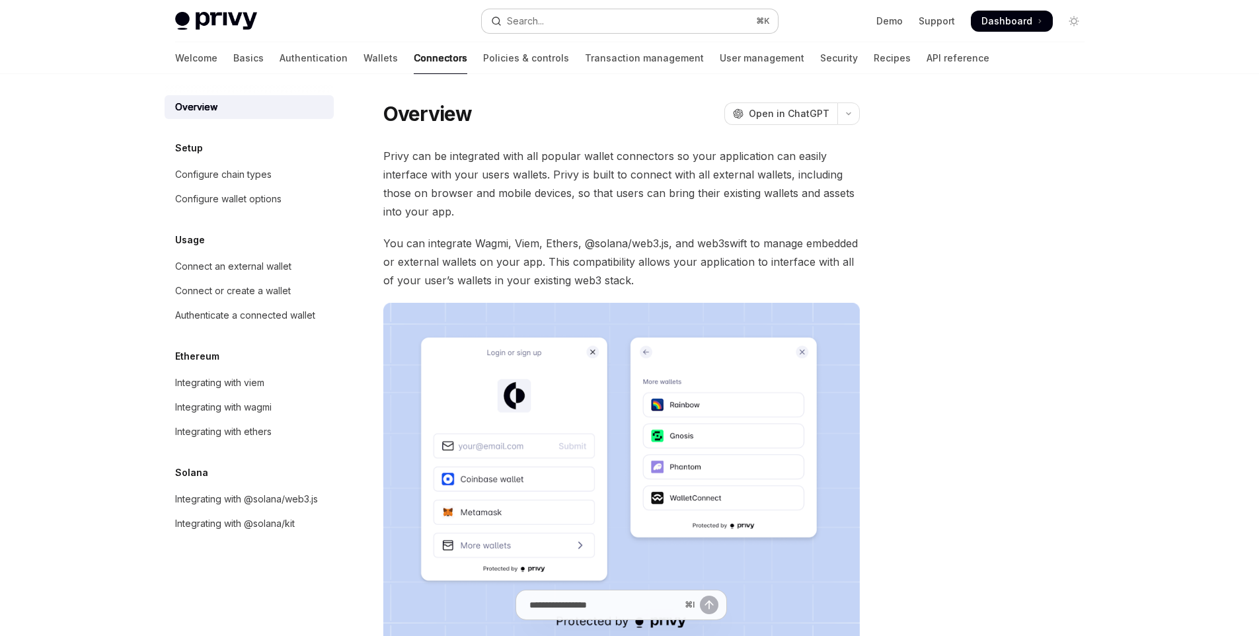
click at [634, 30] on button "Search... ⌘ K" at bounding box center [630, 21] width 296 height 24
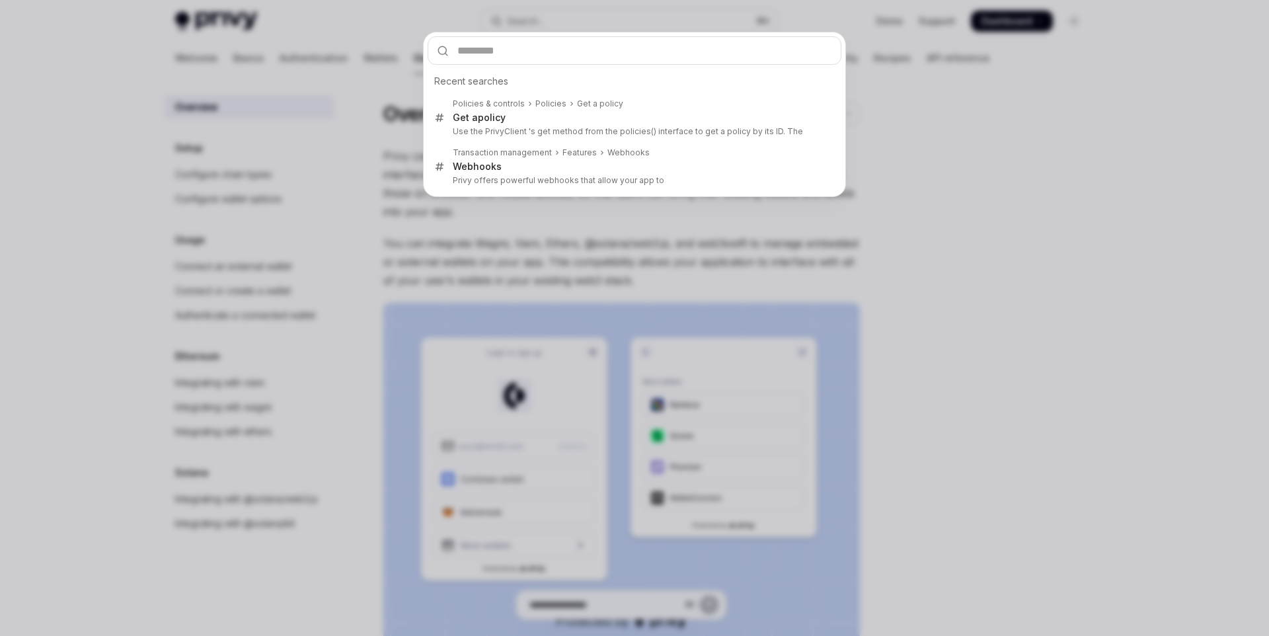
type input "**********"
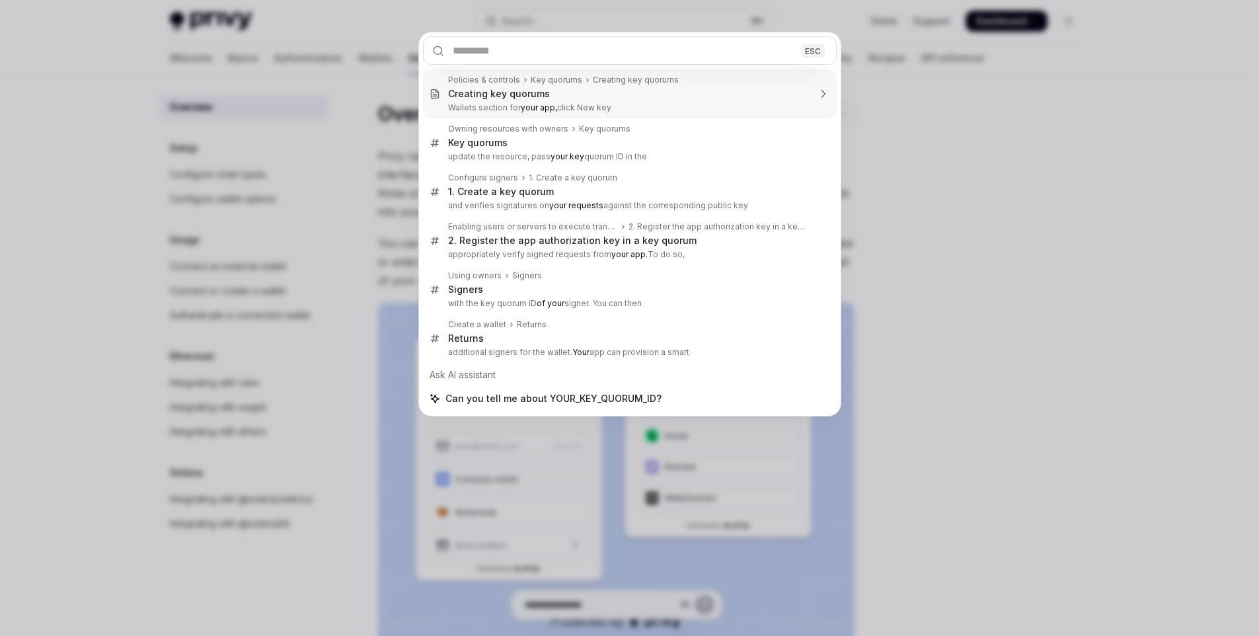
type textarea "*"
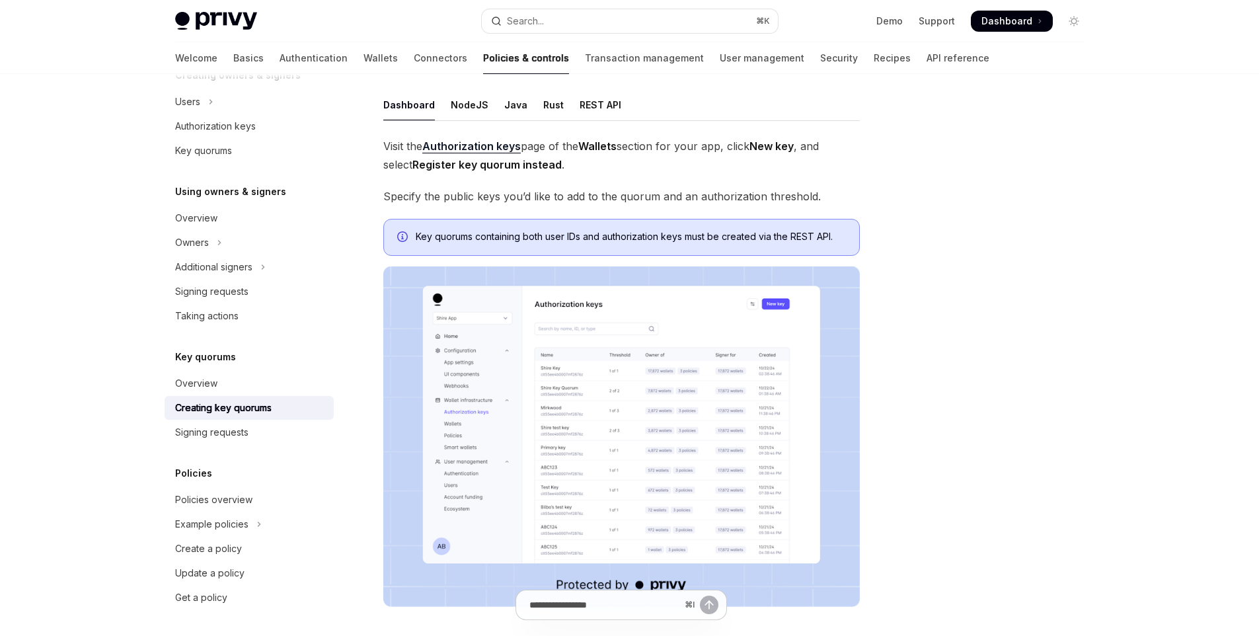
scroll to position [167, 0]
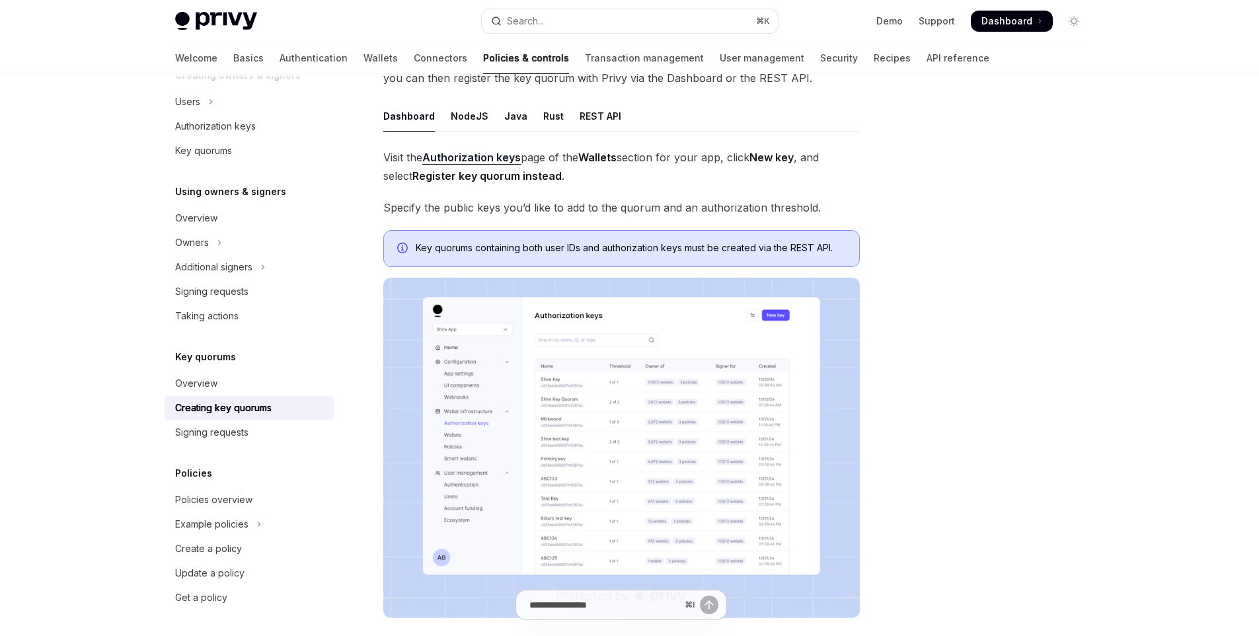
click at [687, 373] on img at bounding box center [621, 448] width 477 height 340
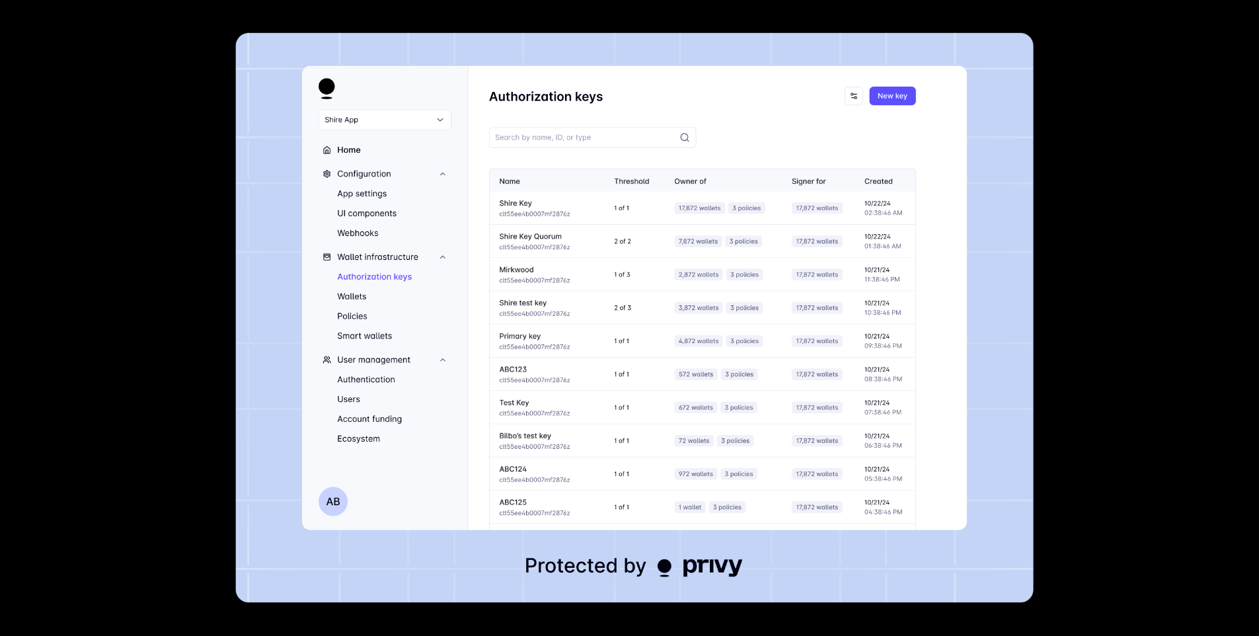
click at [1099, 227] on div at bounding box center [629, 318] width 1259 height 636
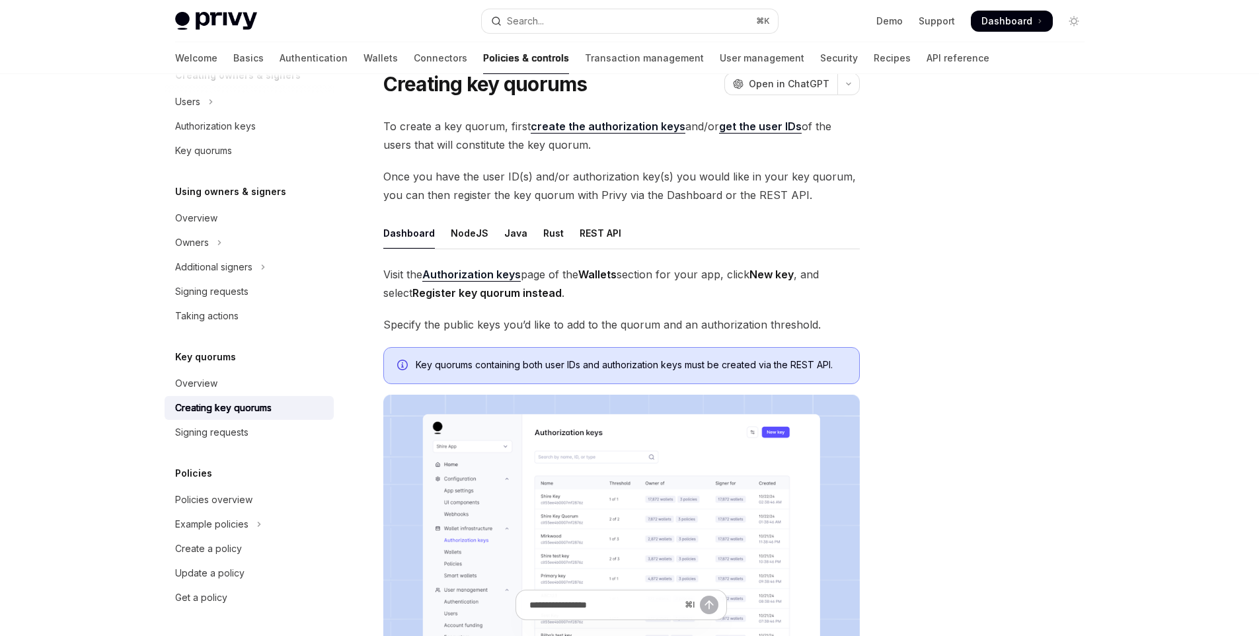
scroll to position [0, 0]
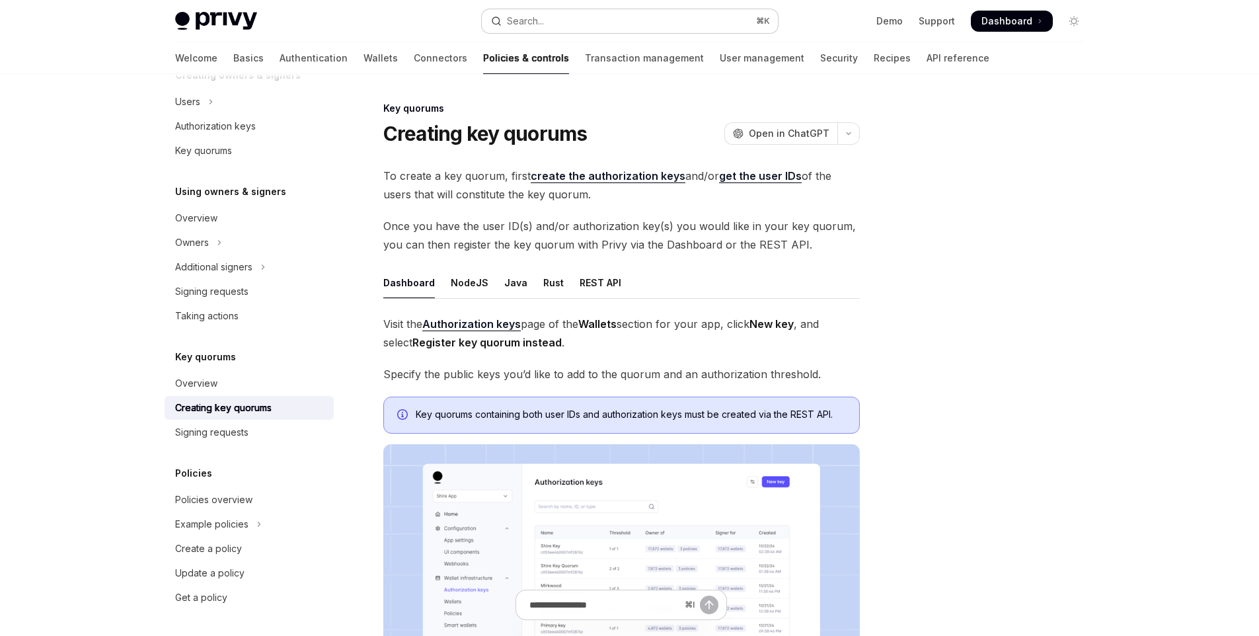
click at [644, 20] on button "Search... ⌘ K" at bounding box center [630, 21] width 296 height 24
click at [632, 31] on button "Search... ⌘ K" at bounding box center [630, 21] width 296 height 24
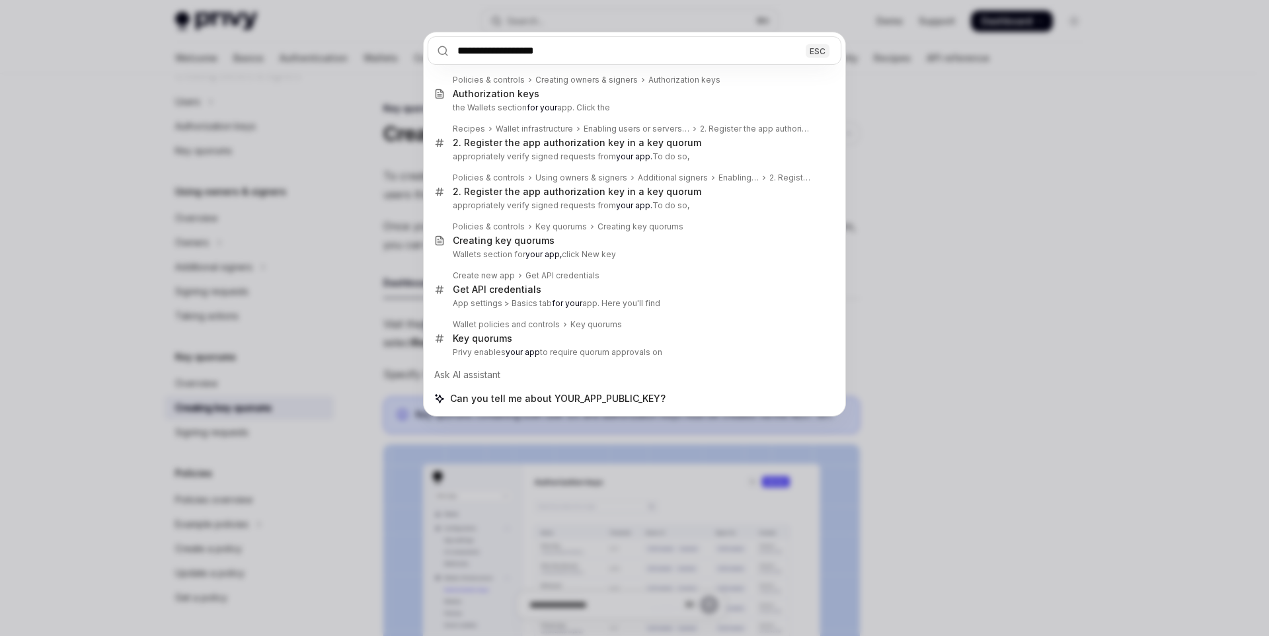
type input "**********"
click at [1034, 141] on div "**********" at bounding box center [634, 318] width 1269 height 636
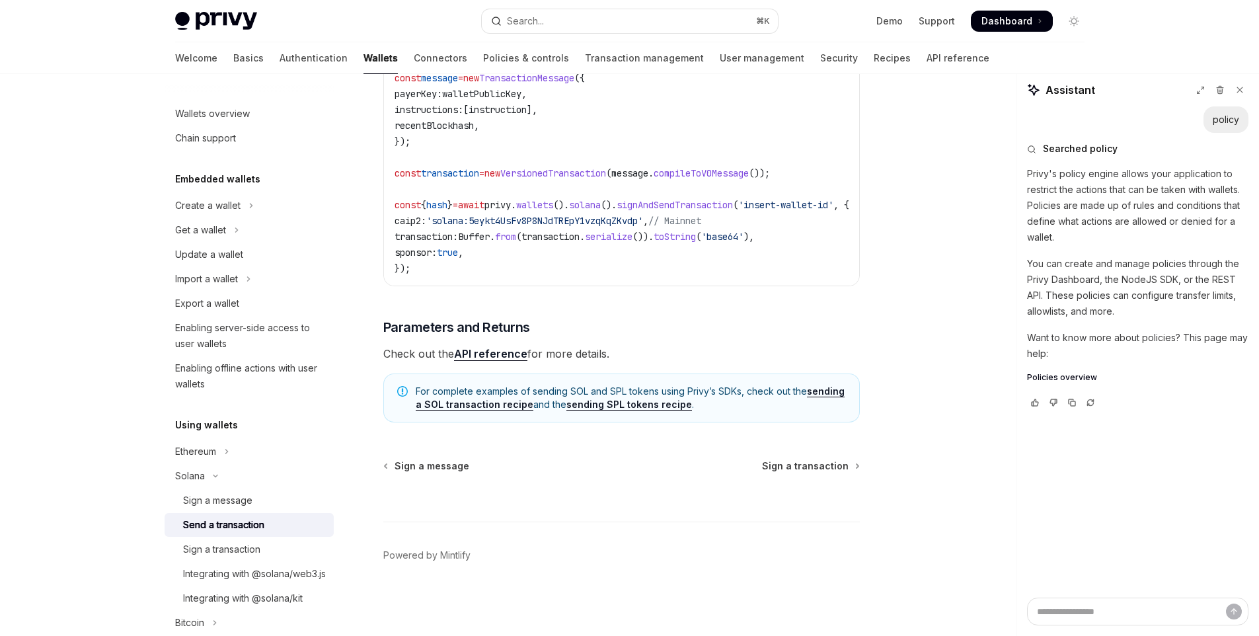
scroll to position [141, 0]
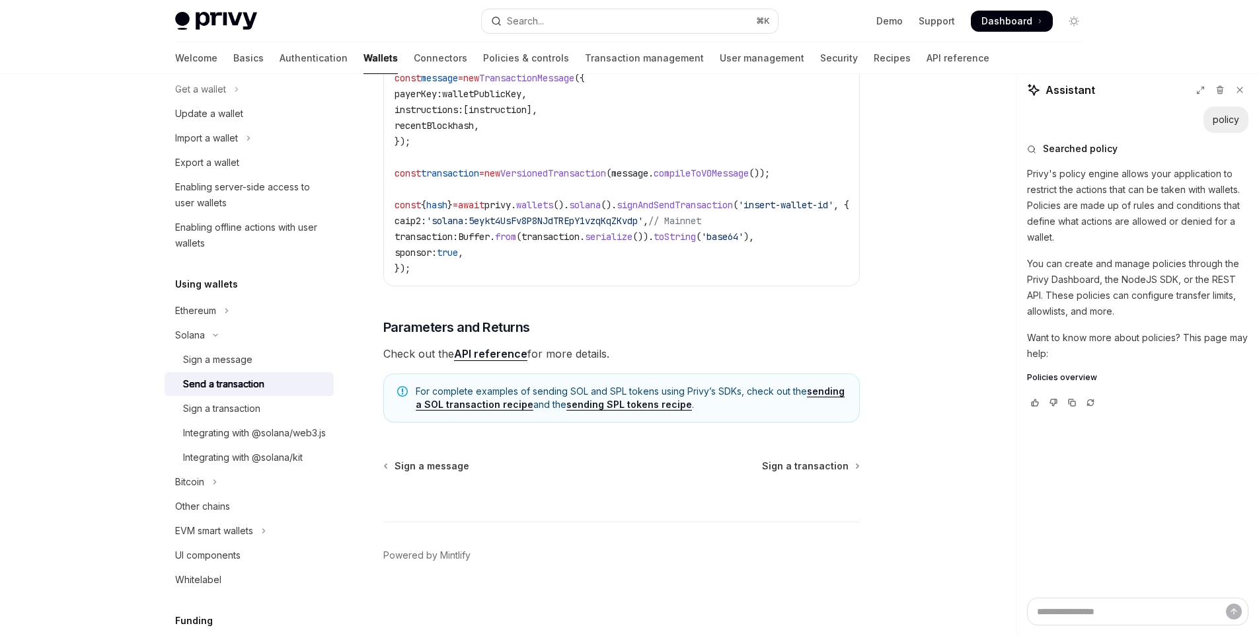
click at [880, 164] on div "Solana Send a transaction OpenAI Open in ChatGPT OpenAI Open in ChatGPT To rely…" at bounding box center [630, 86] width 931 height 1099
